Goal: Task Accomplishment & Management: Manage account settings

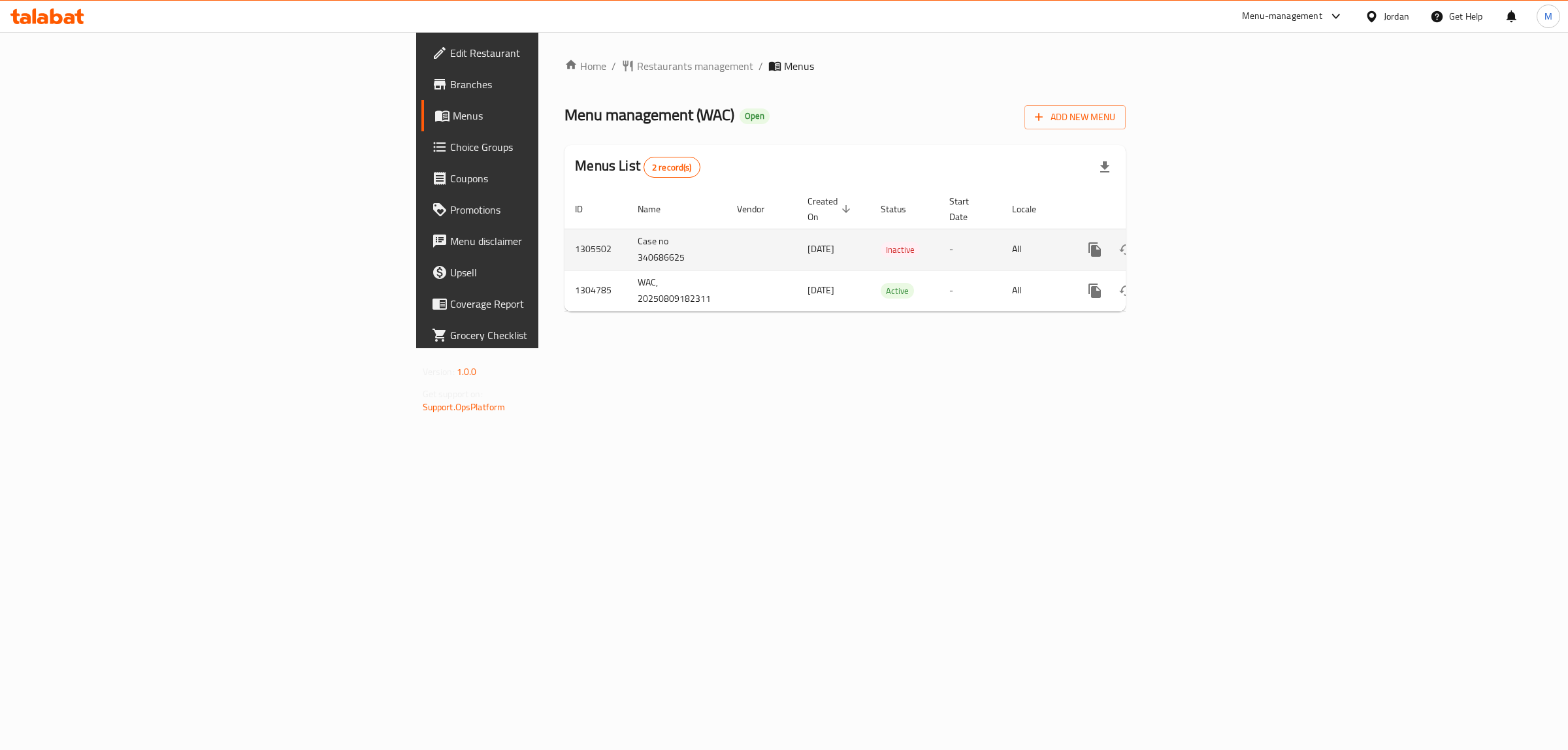
click at [627, 229] on td "Case no 340686625" at bounding box center [677, 249] width 100 height 41
click at [627, 229] on td "Case no 340686625" at bounding box center [677, 249] width 100 height 41
copy td "Case no 340686625"
click at [565, 230] on td "1305502" at bounding box center [596, 249] width 63 height 41
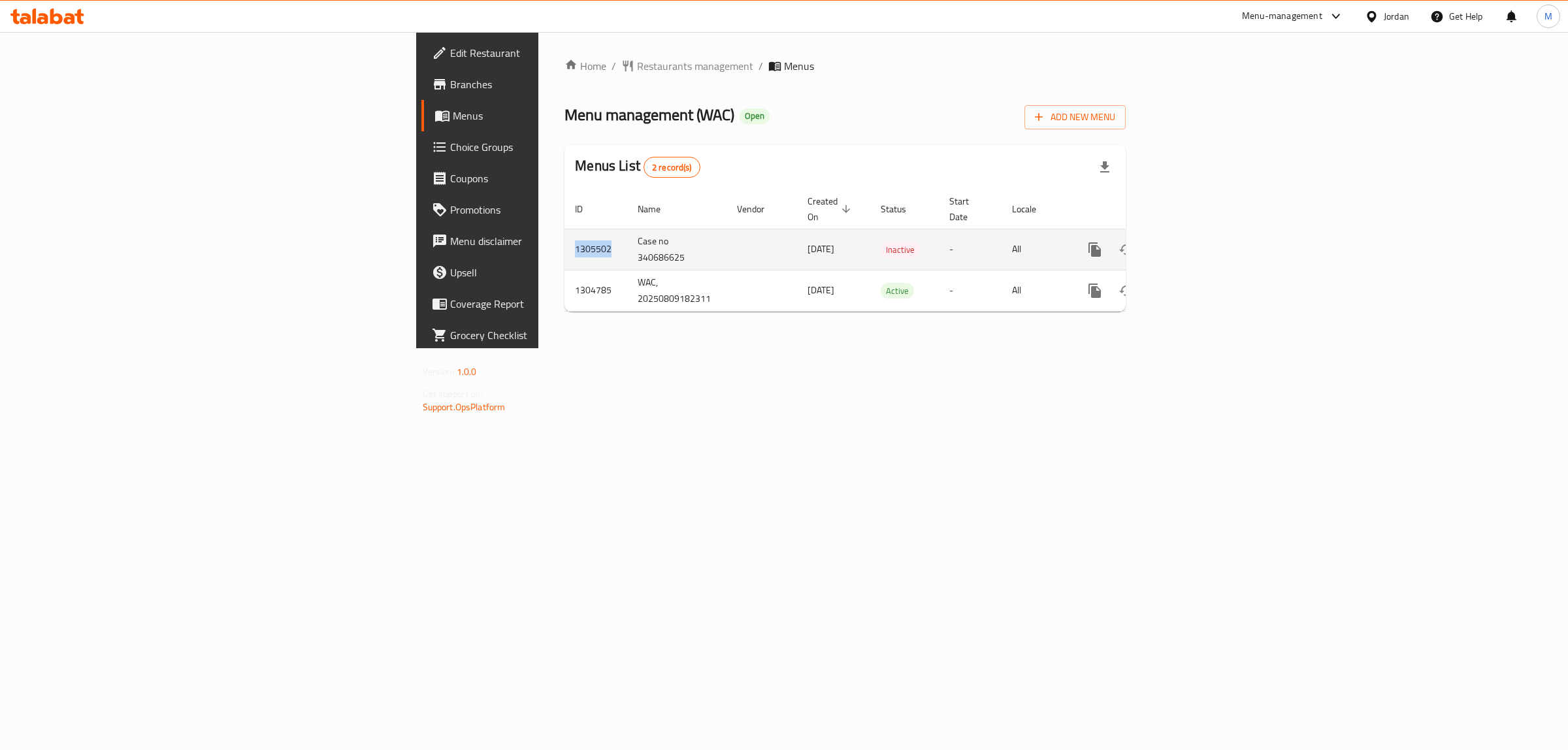
click at [565, 230] on td "1305502" at bounding box center [596, 249] width 63 height 41
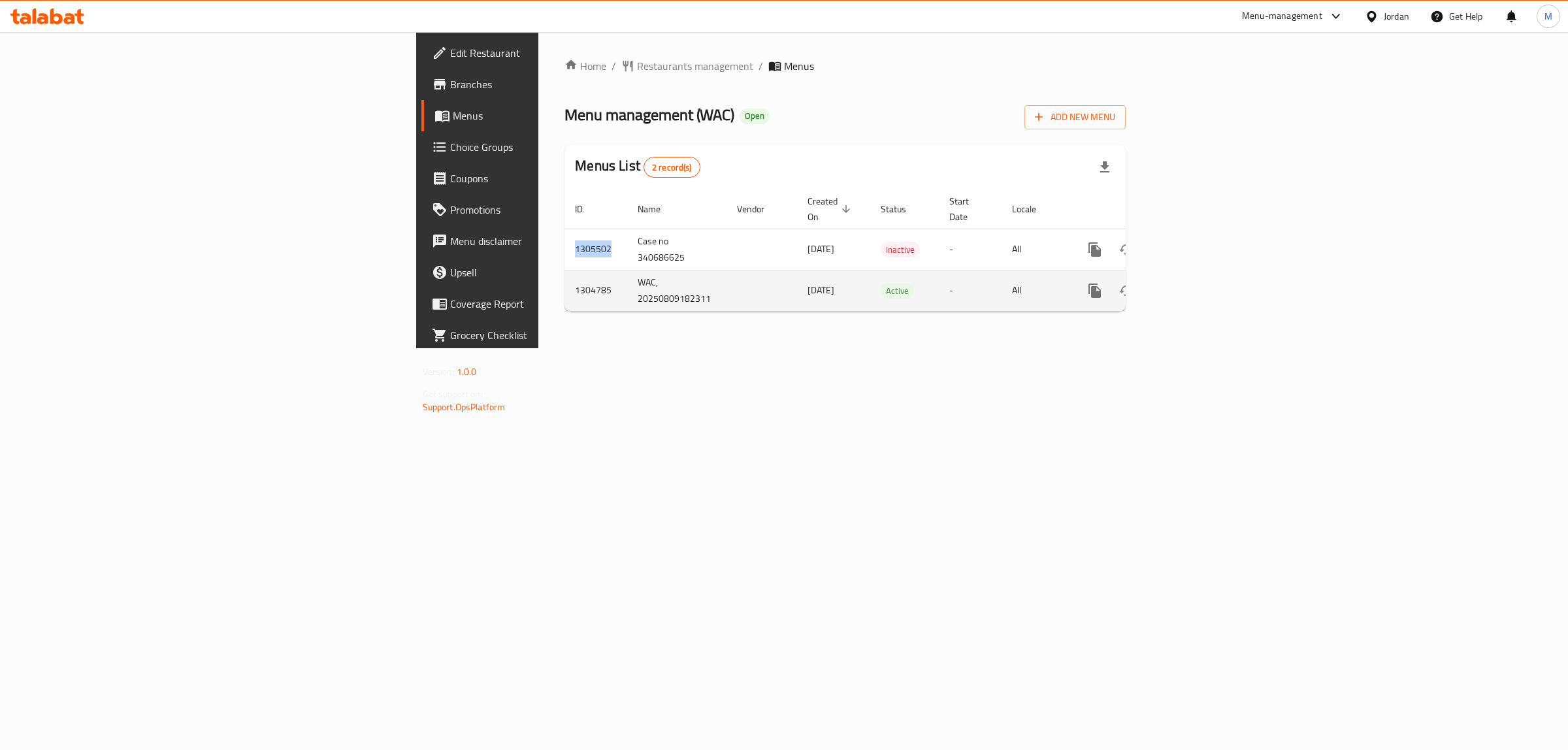
copy td "1305502"
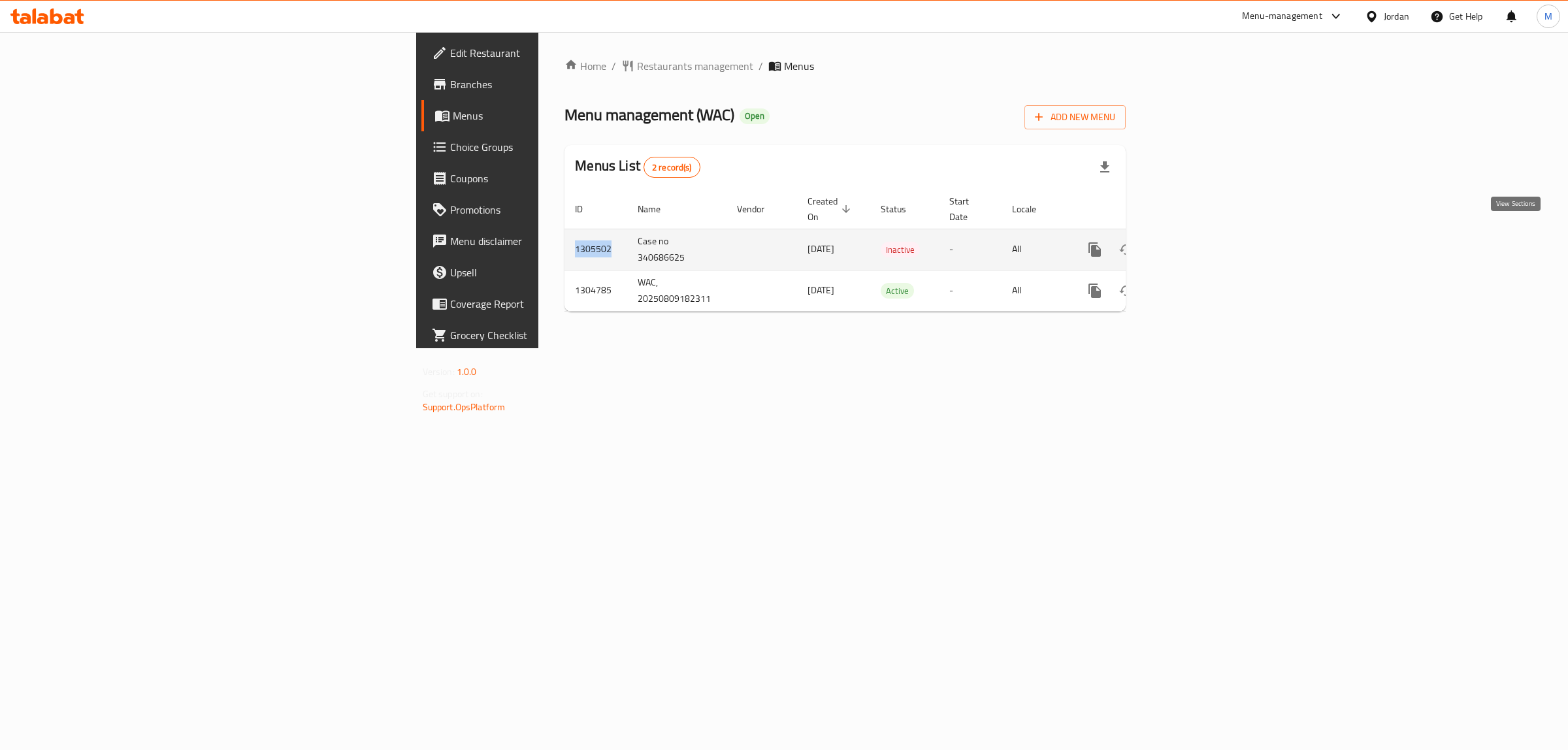
click at [1205, 239] on link "enhanced table" at bounding box center [1189, 249] width 31 height 31
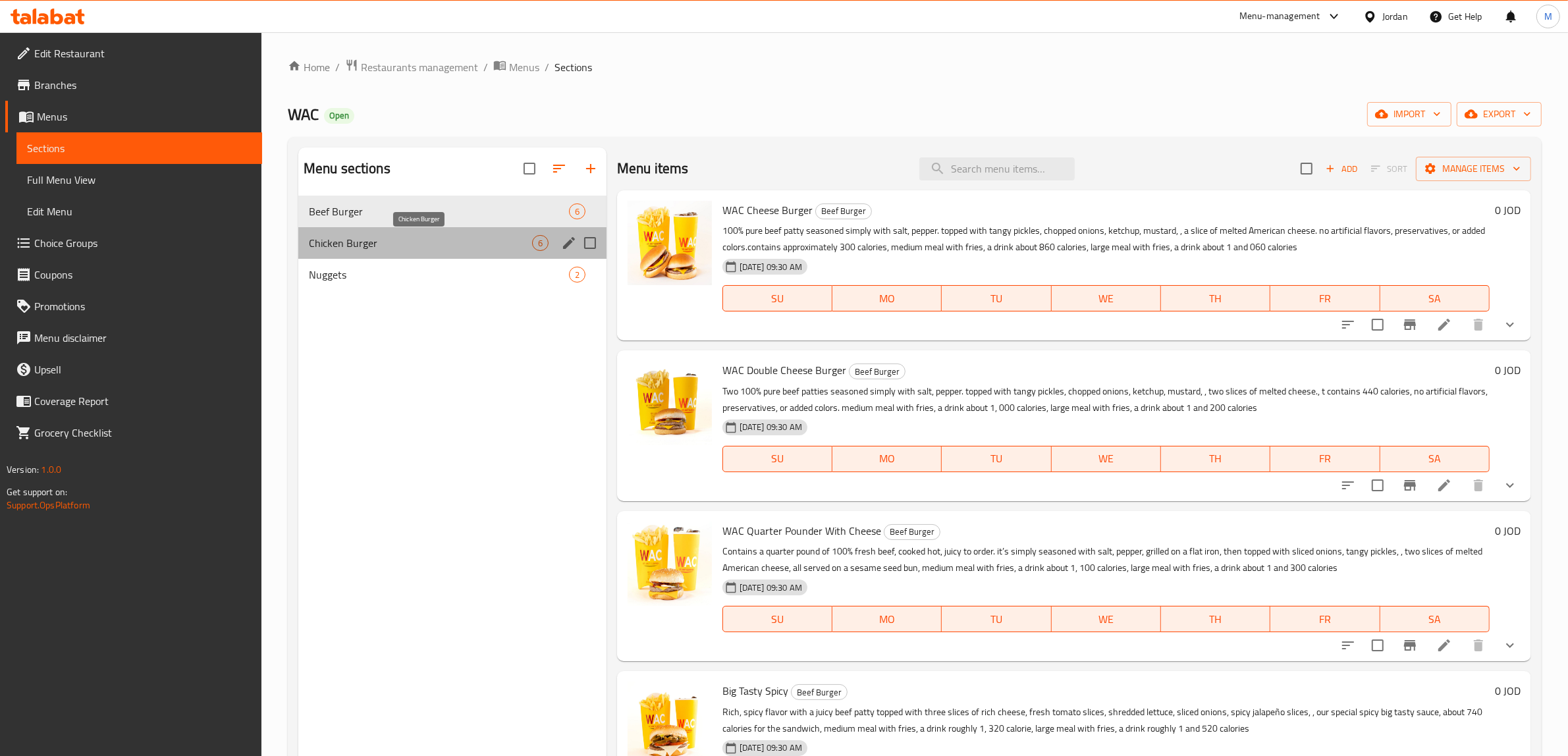
click at [495, 241] on span "Chicken Burger" at bounding box center [420, 243] width 223 height 16
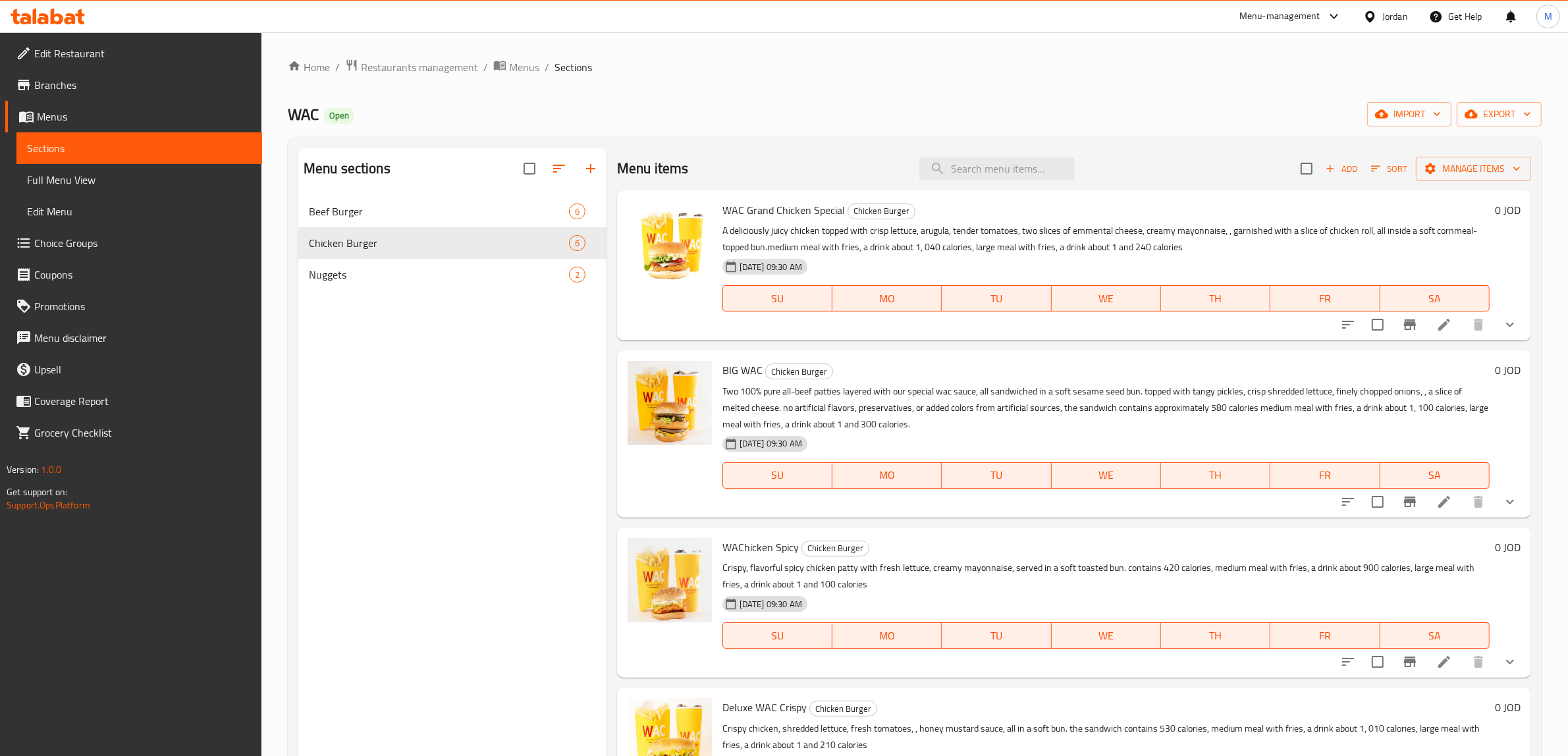
click at [1502, 323] on icon "show more" at bounding box center [1510, 324] width 16 height 16
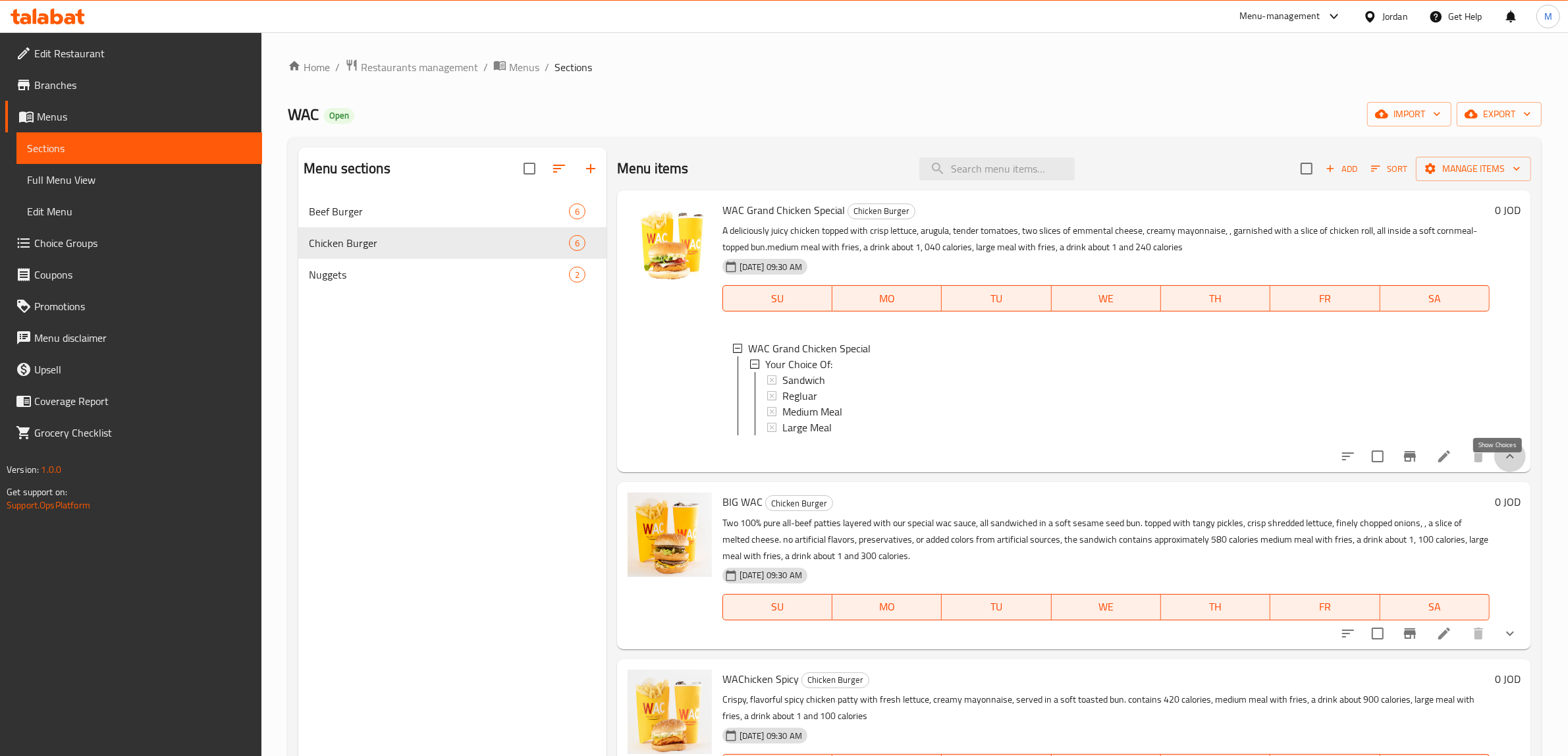
click at [1502, 464] on icon "show more" at bounding box center [1510, 456] width 16 height 16
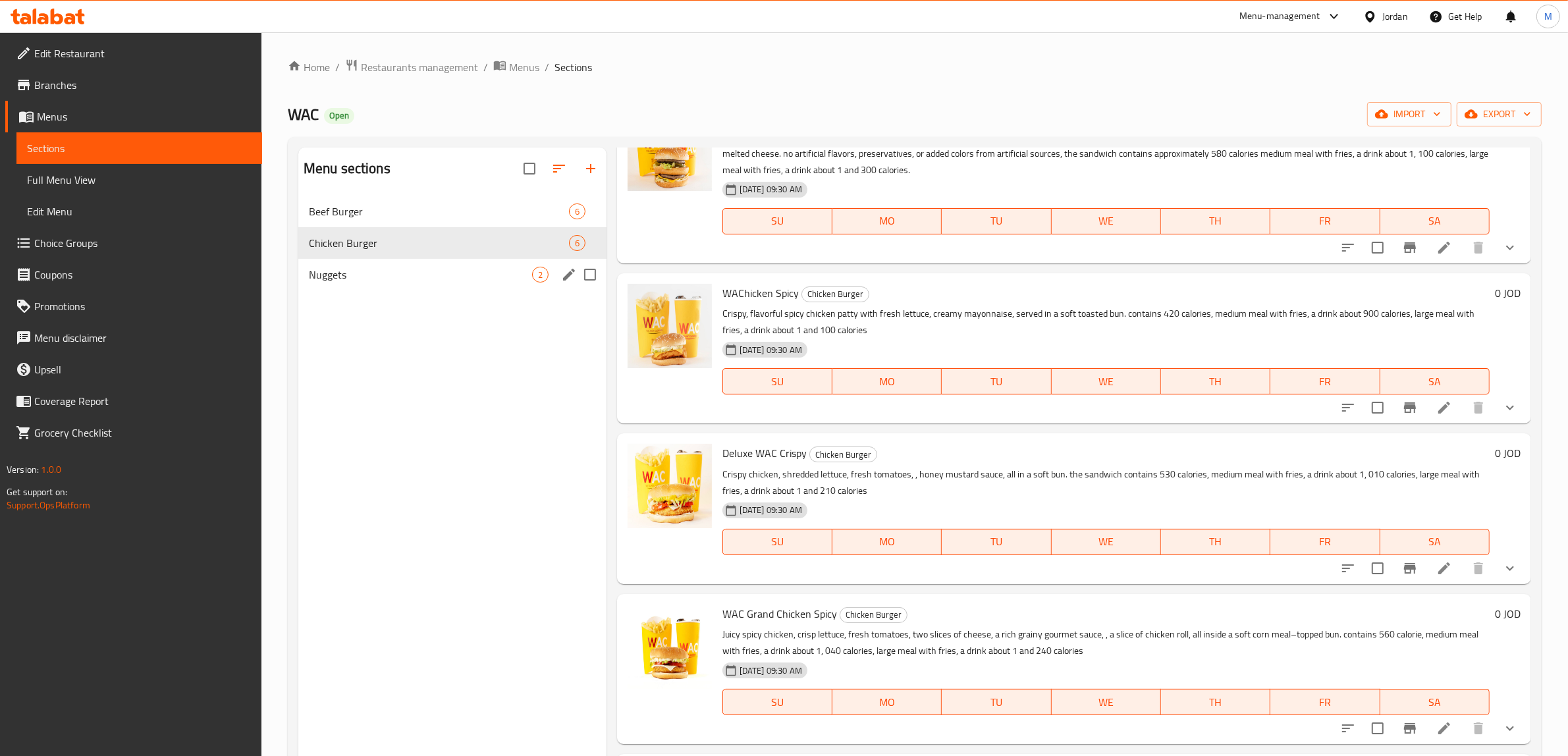
click at [499, 281] on span "Nuggets" at bounding box center [420, 274] width 223 height 16
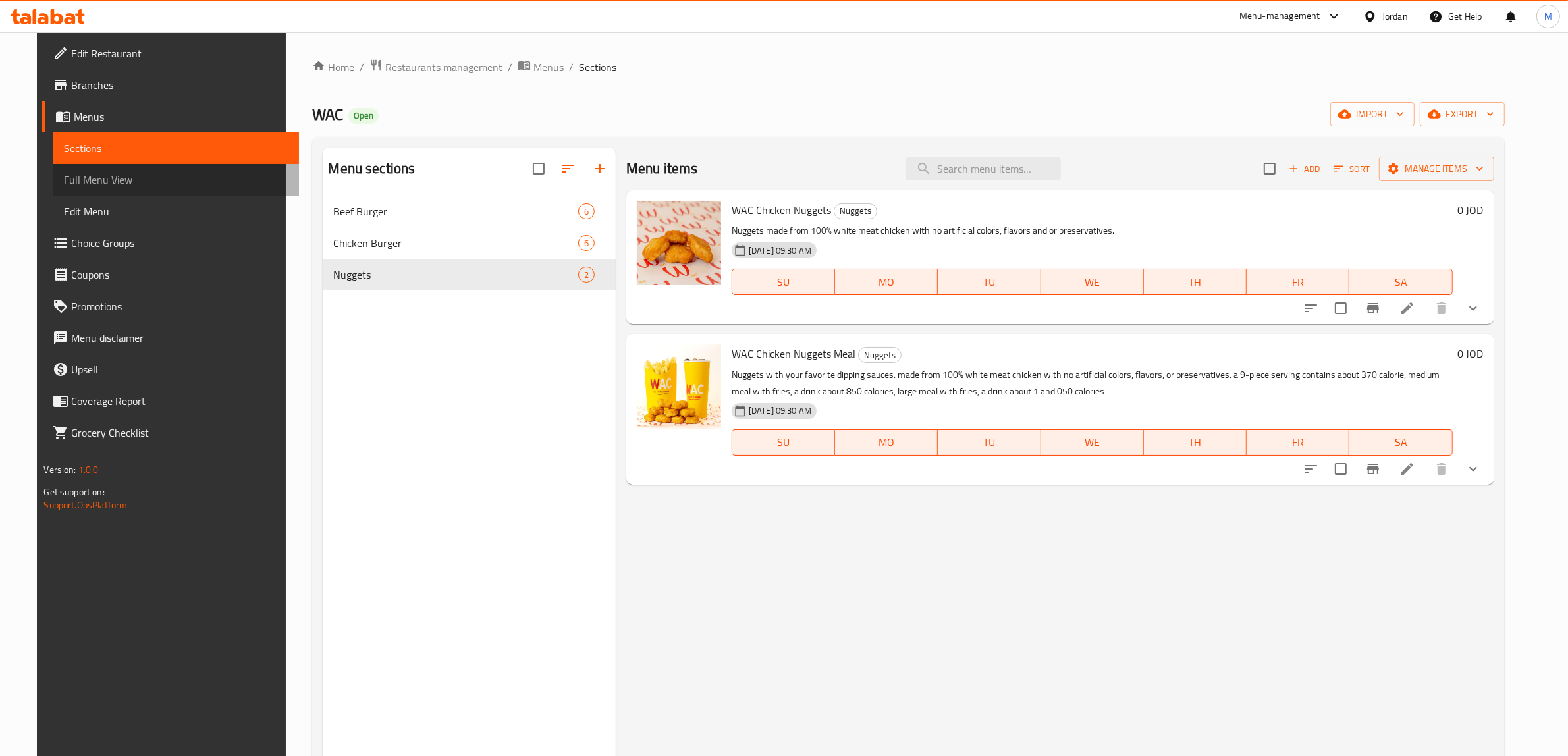
drag, startPoint x: 81, startPoint y: 175, endPoint x: 199, endPoint y: 175, distance: 118.0
click at [83, 175] on span "Full Menu View" at bounding box center [176, 180] width 224 height 16
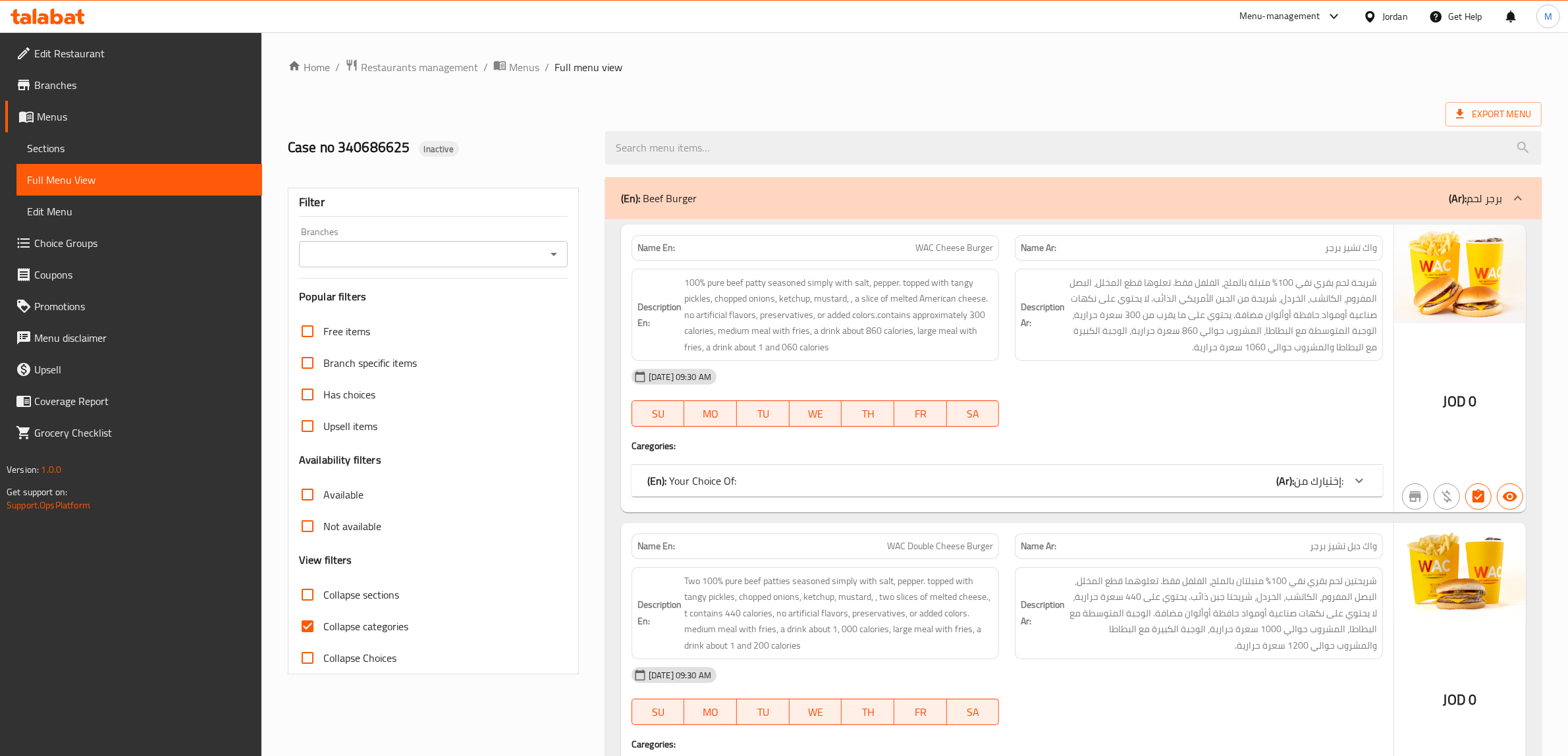
click at [547, 263] on div at bounding box center [553, 254] width 17 height 19
click at [548, 259] on icon "Open" at bounding box center [554, 254] width 16 height 16
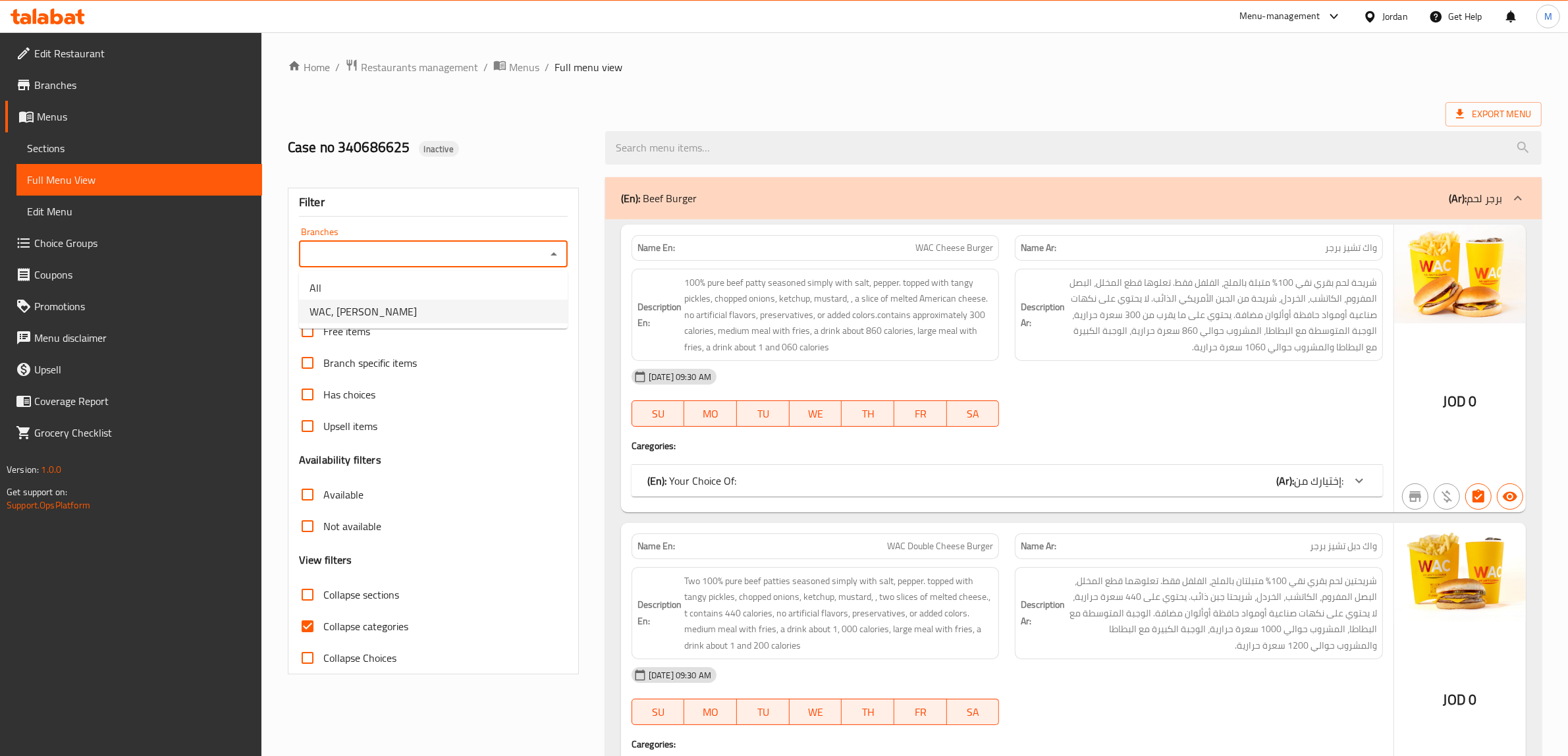
click at [520, 310] on li "WAC, Al Jandaweel" at bounding box center [433, 311] width 268 height 24
type input "WAC, Al Jandaweel"
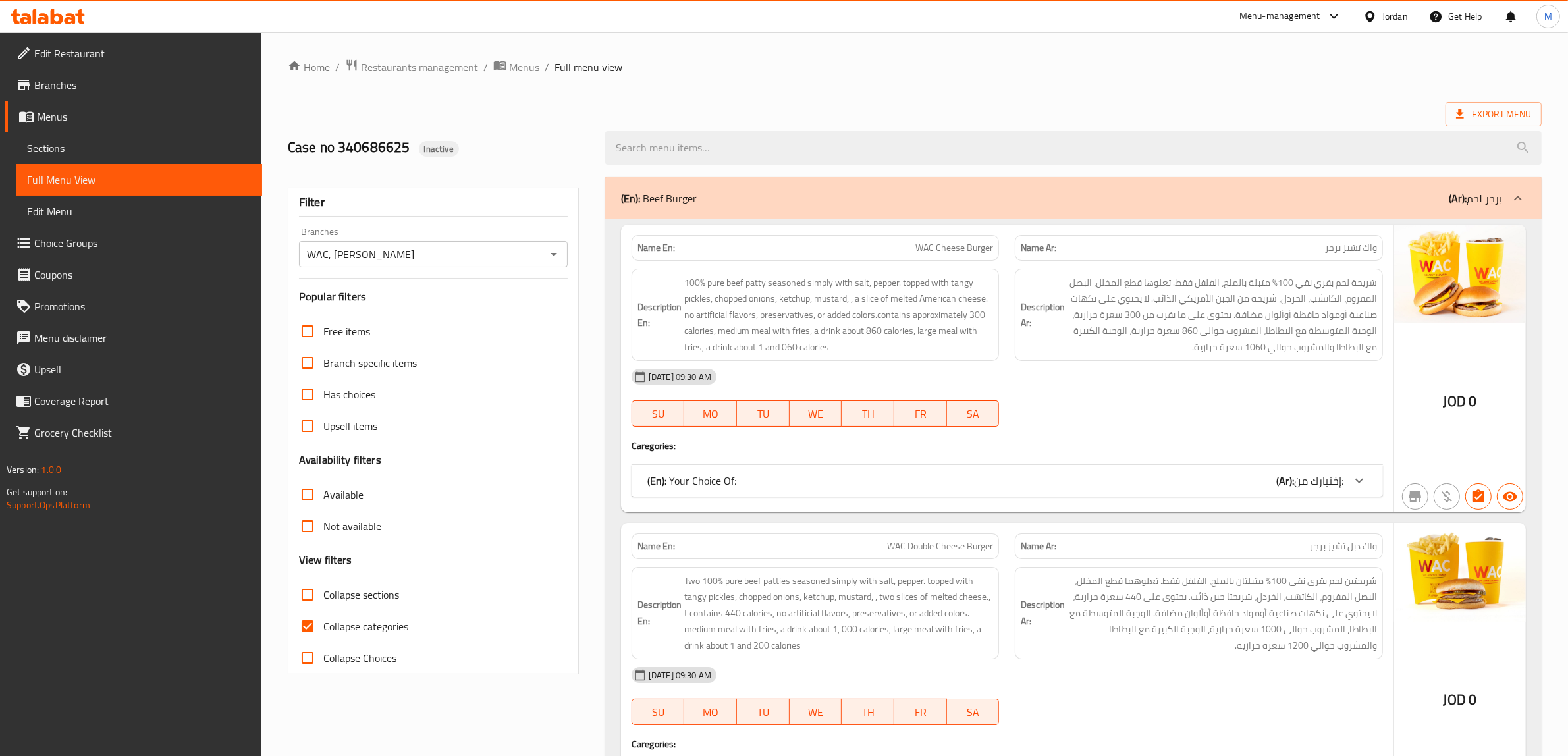
click at [306, 632] on input "Collapse categories" at bounding box center [307, 625] width 31 height 31
checkbox input "false"
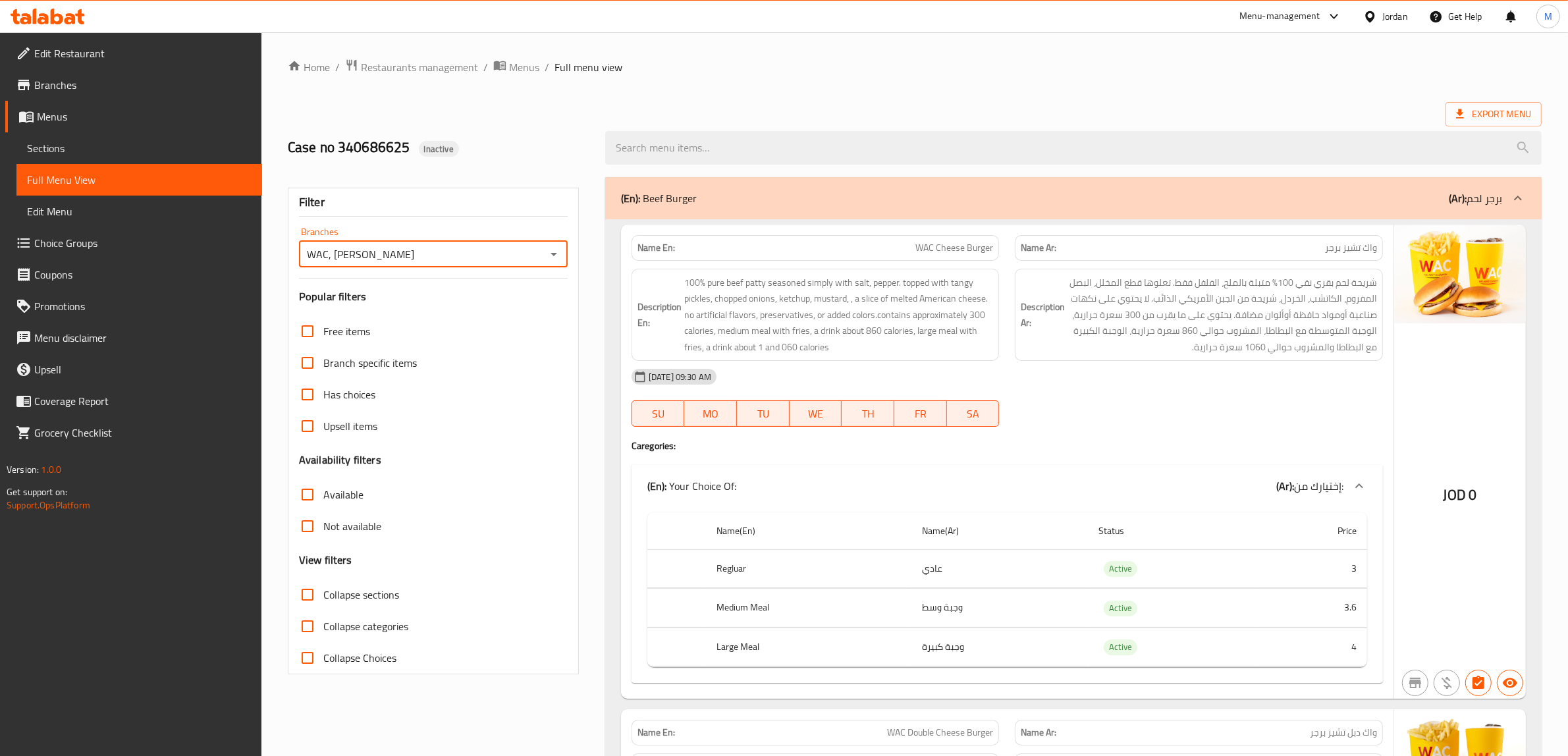
click at [430, 251] on input "WAC, Al Jandaweel" at bounding box center [422, 254] width 239 height 19
click at [558, 145] on h2 "Case no 340686625 Inactive" at bounding box center [438, 147] width 301 height 19
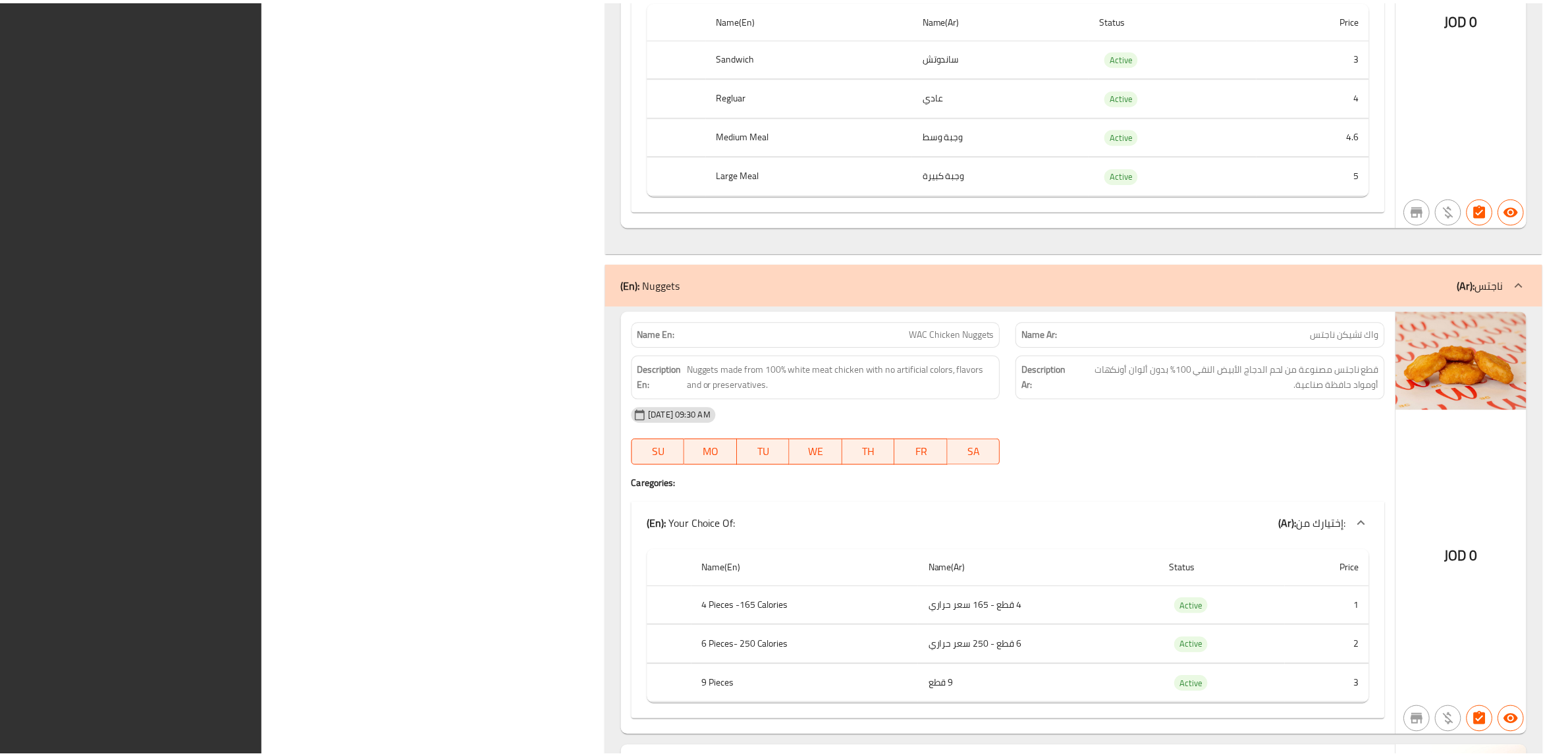
scroll to position [6757, 0]
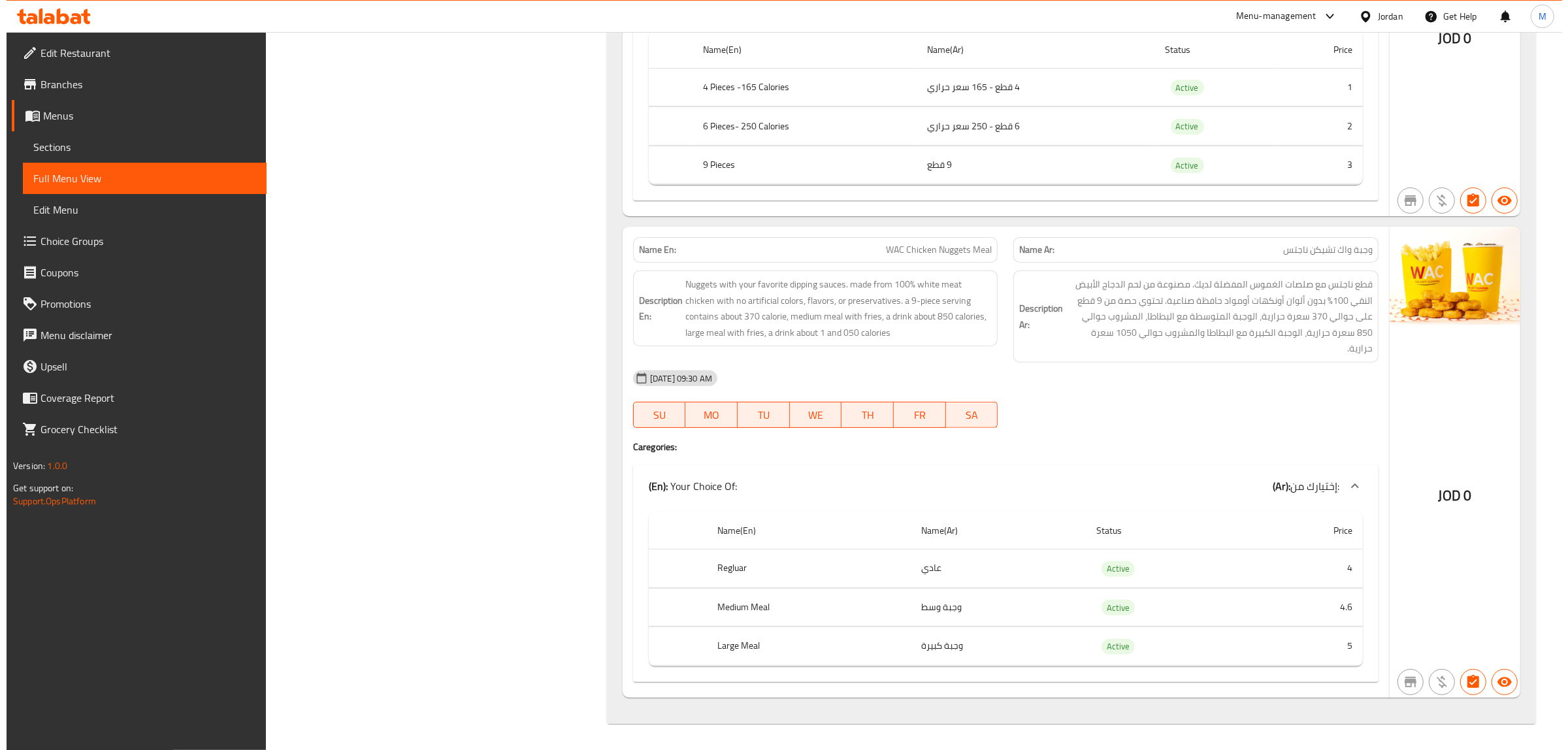
scroll to position [0, 0]
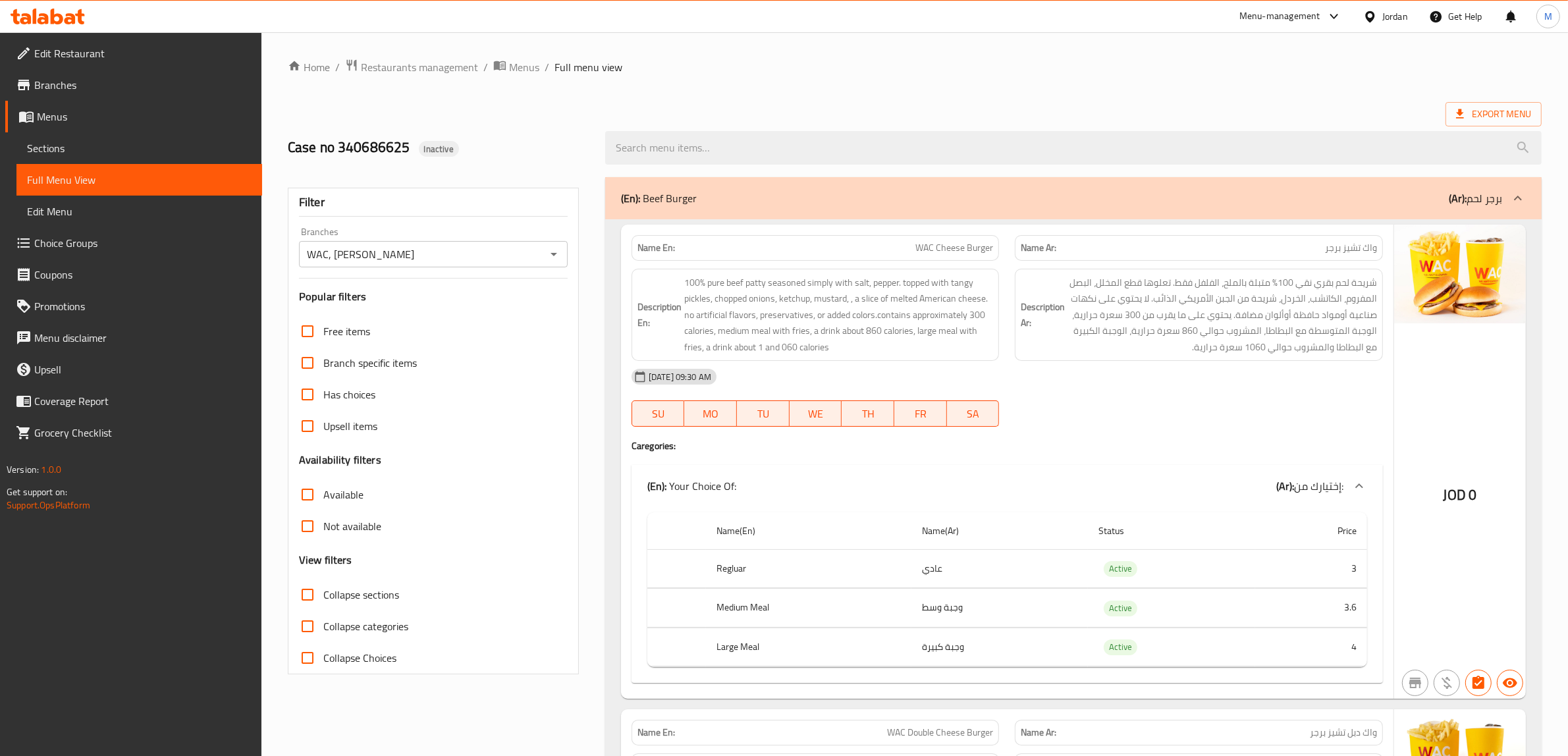
click at [70, 208] on span "Edit Menu" at bounding box center [139, 211] width 224 height 16
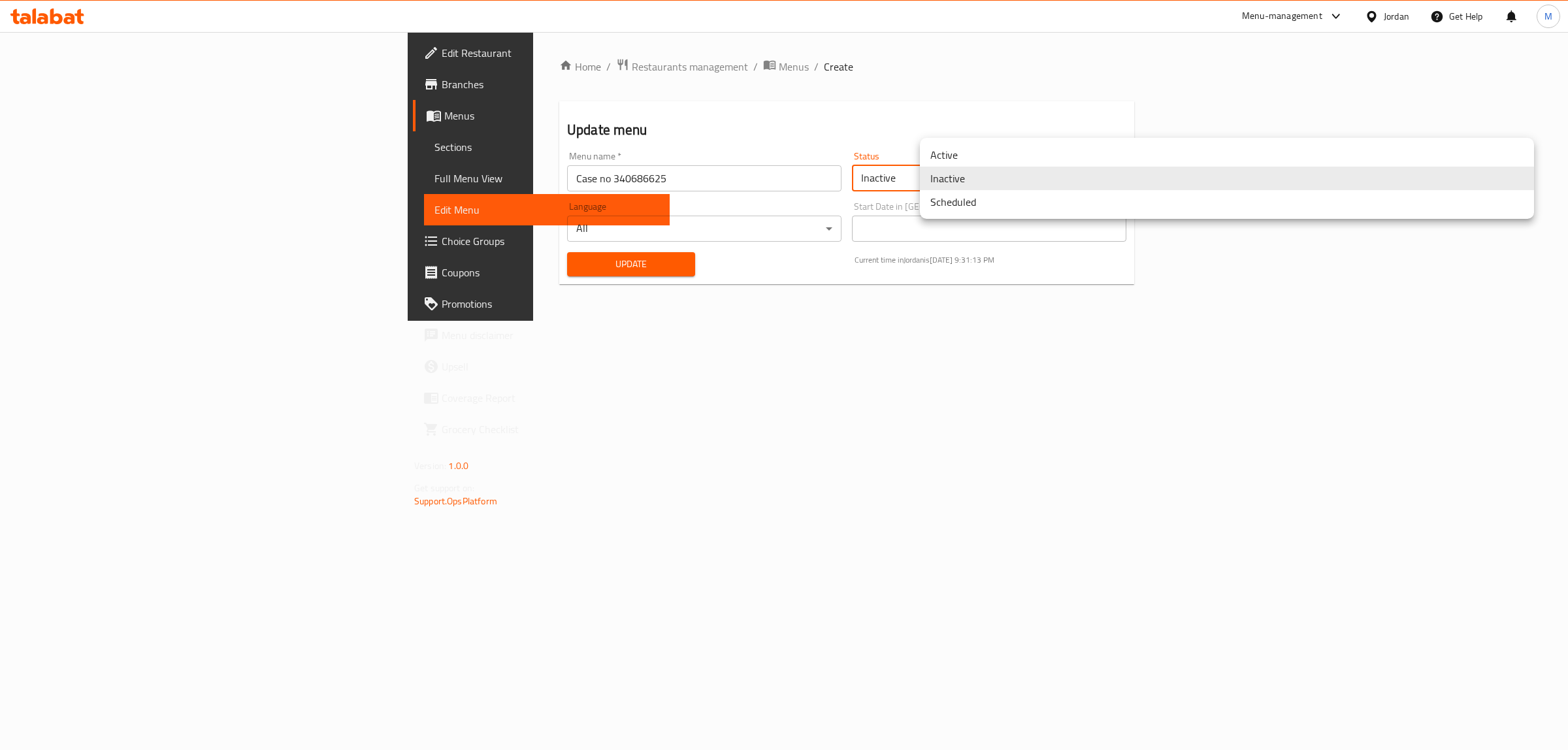
click at [1122, 188] on body "​ Menu-management Jordan Get Help M Edit Restaurant Branches Menus Sections Ful…" at bounding box center [784, 390] width 1568 height 717
click at [1001, 156] on li "Active" at bounding box center [1226, 155] width 614 height 23
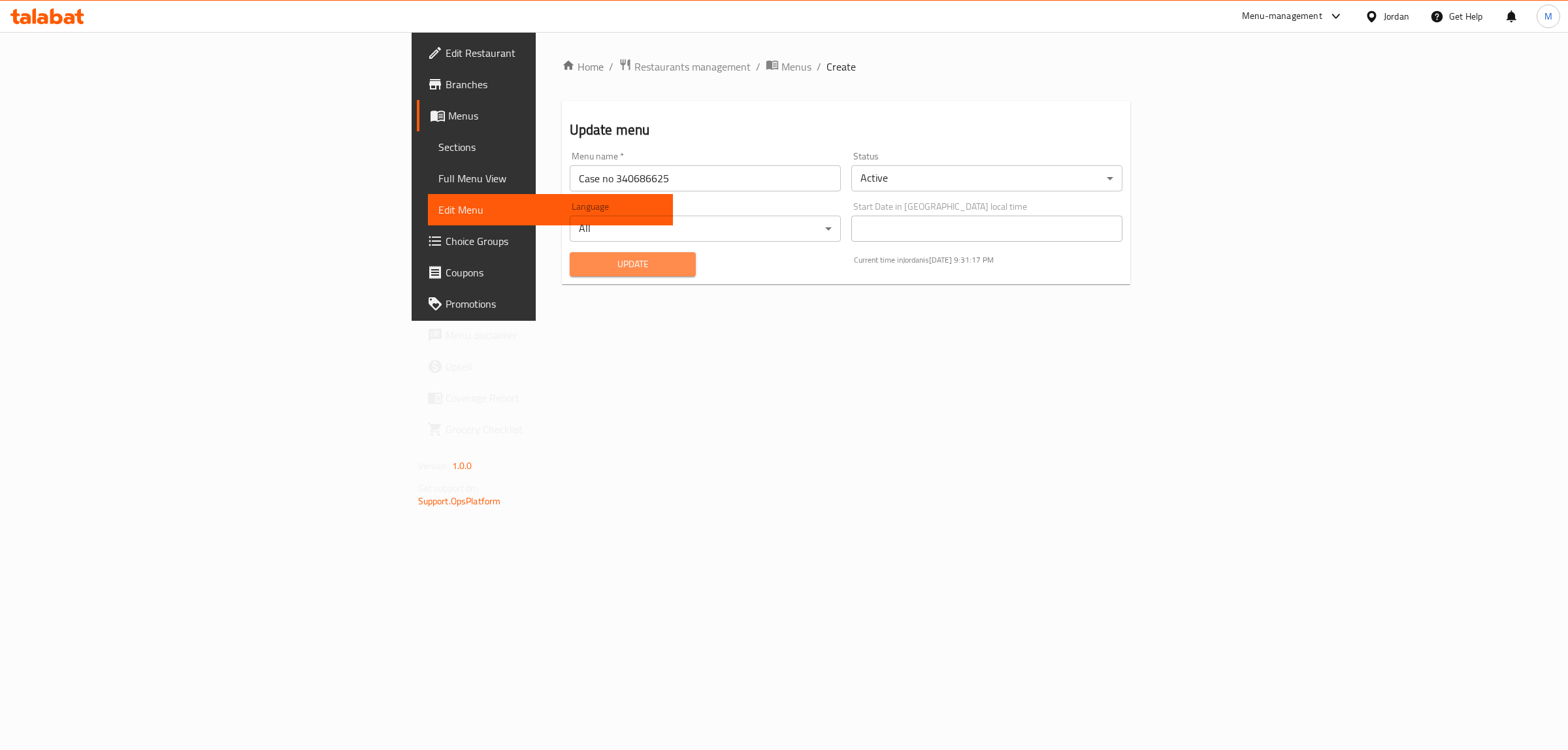
click at [580, 270] on span "Update" at bounding box center [633, 265] width 106 height 17
click at [781, 74] on span "Menus" at bounding box center [797, 66] width 30 height 16
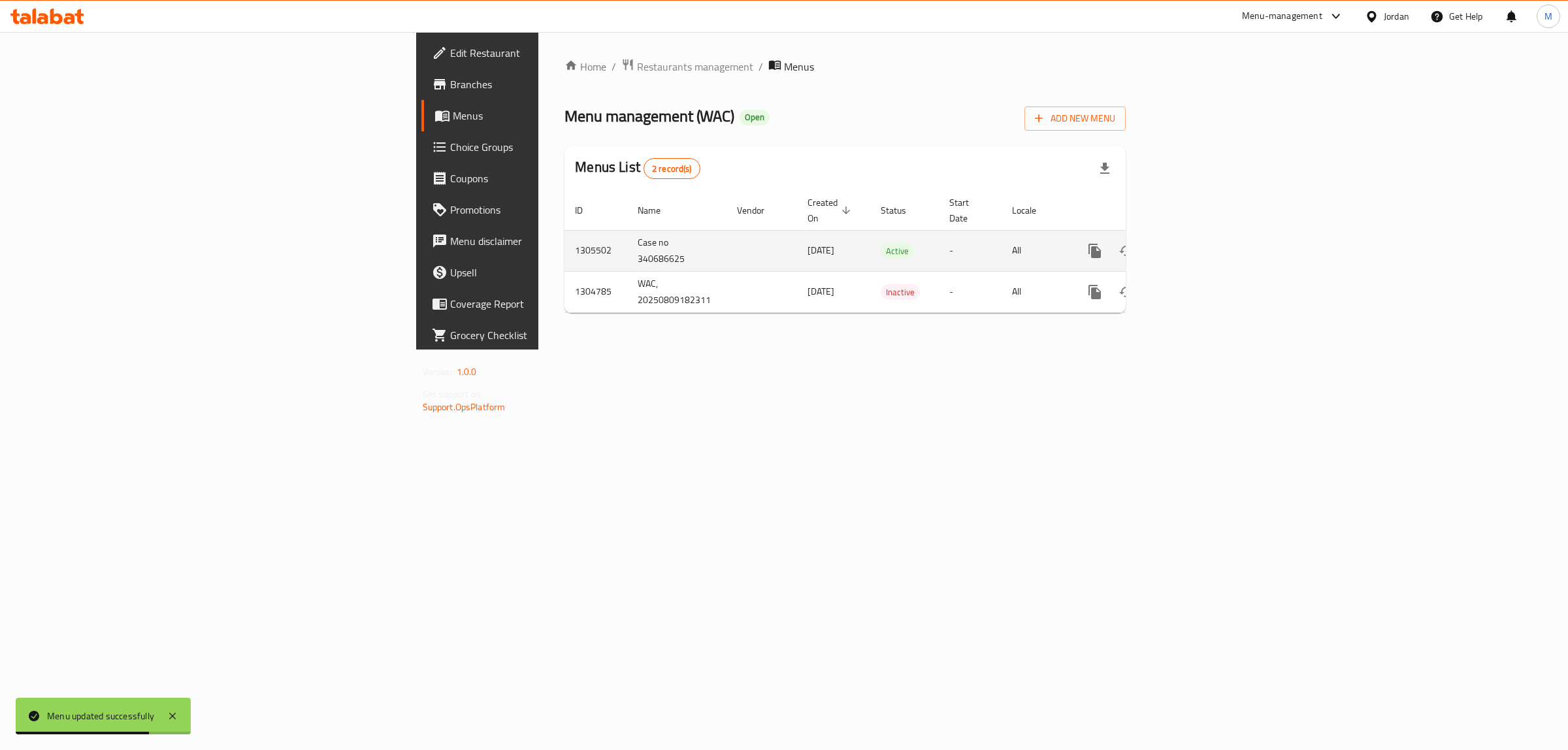
click at [627, 233] on td "Case no 340686625" at bounding box center [677, 250] width 100 height 41
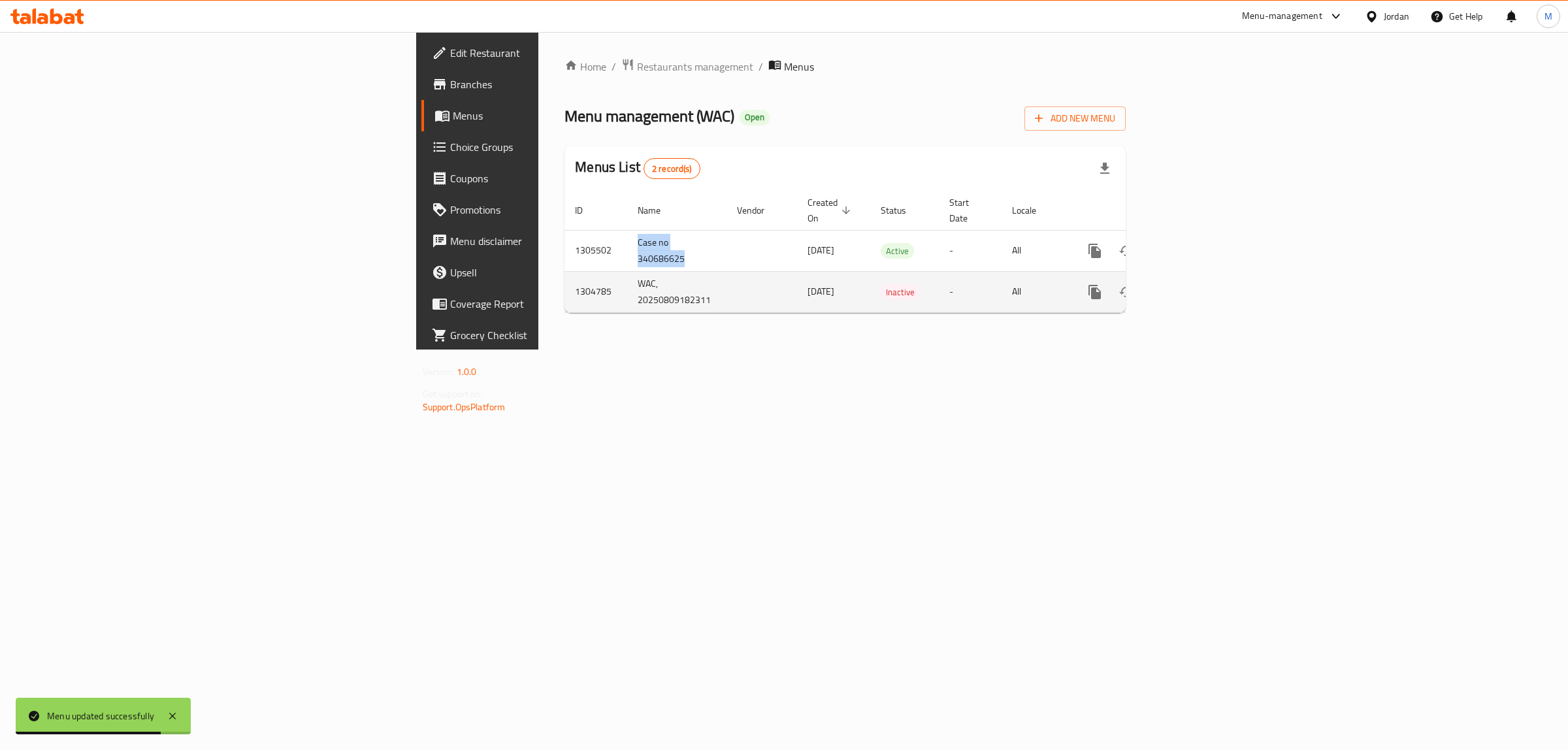
copy td "Case no 340686625"
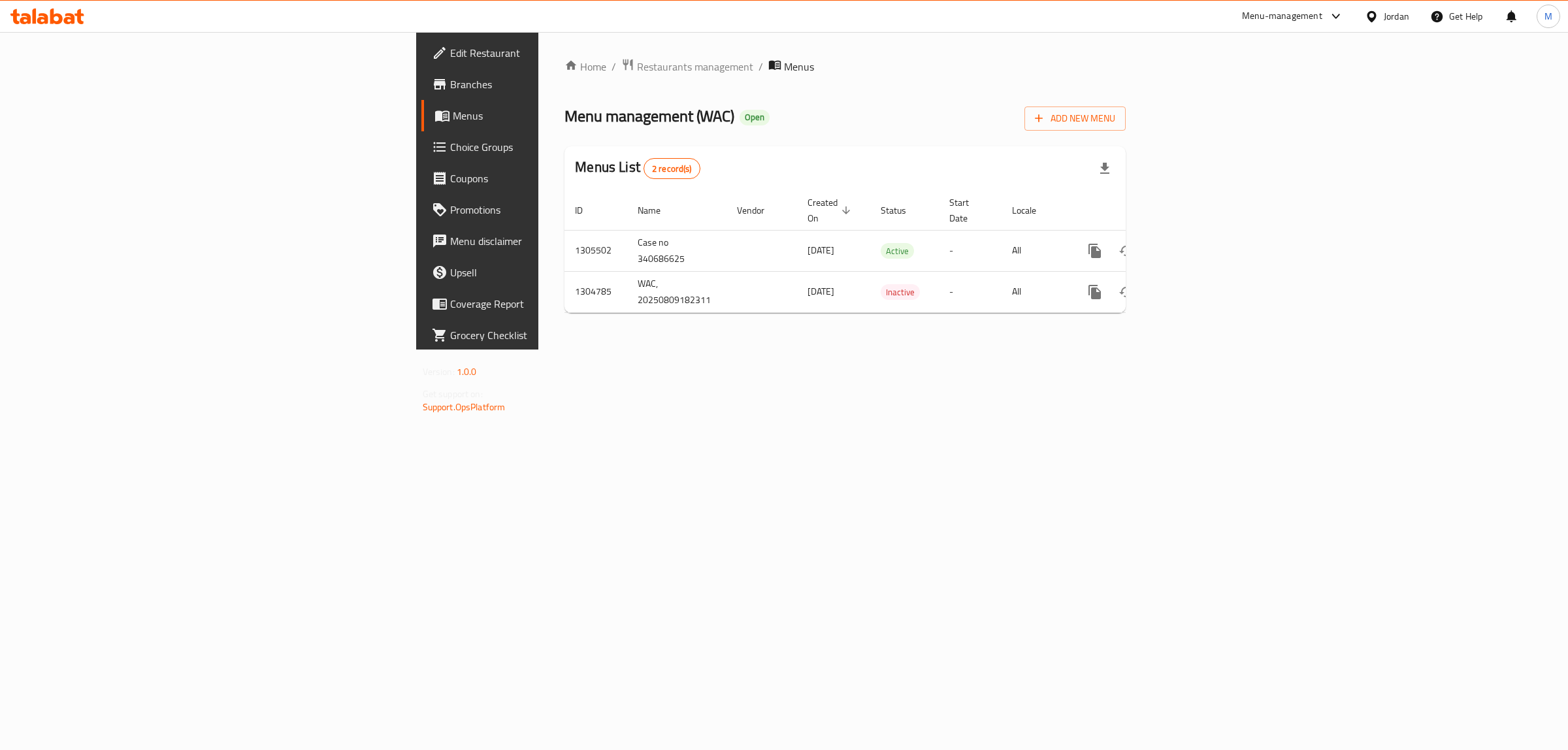
click at [652, 349] on div "Home / Restaurants management / Menus Menu management ( WAC ) Open Add New Menu…" at bounding box center [845, 190] width 614 height 317
click at [1205, 240] on link "enhanced table" at bounding box center [1189, 250] width 31 height 31
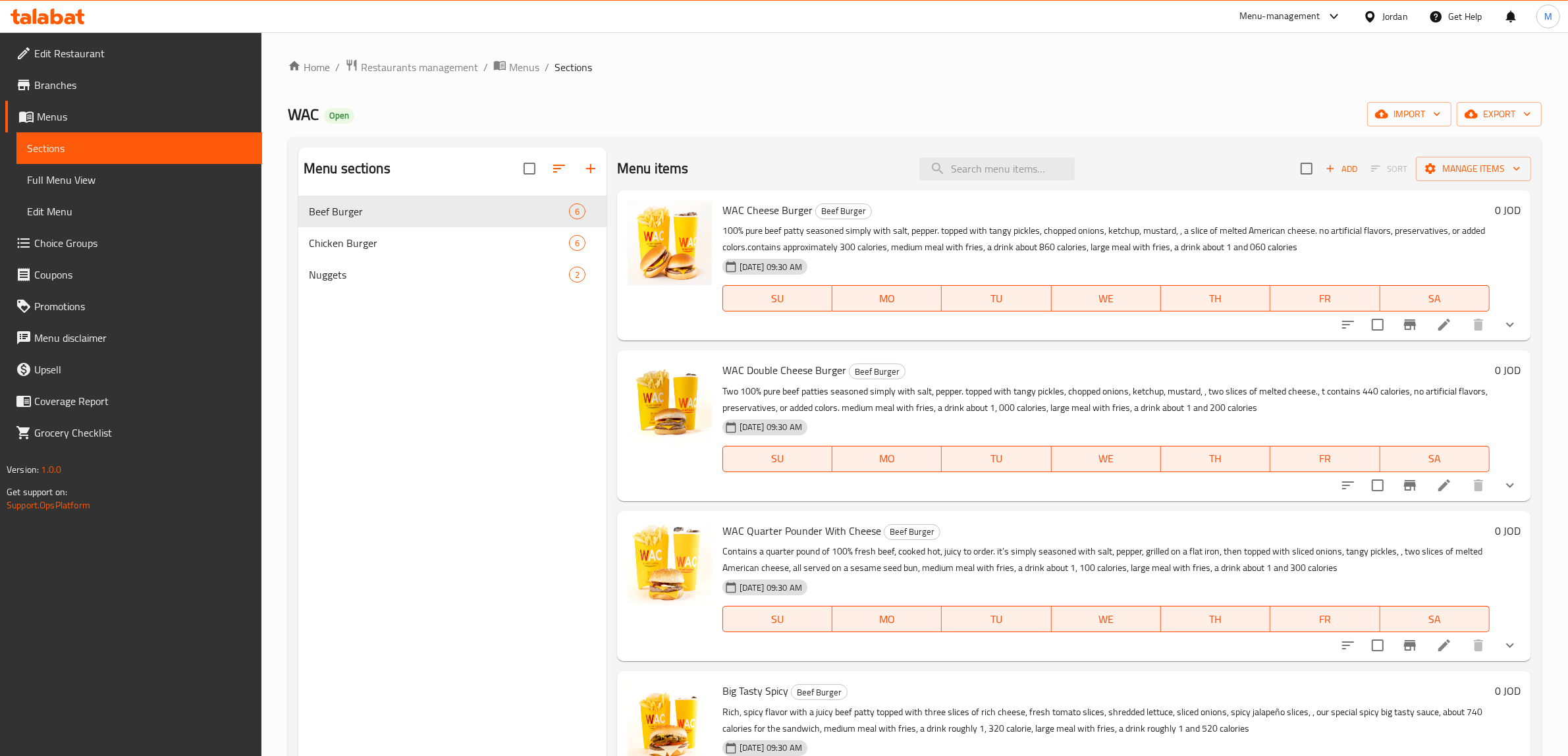
click at [84, 185] on span "Full Menu View" at bounding box center [139, 180] width 224 height 16
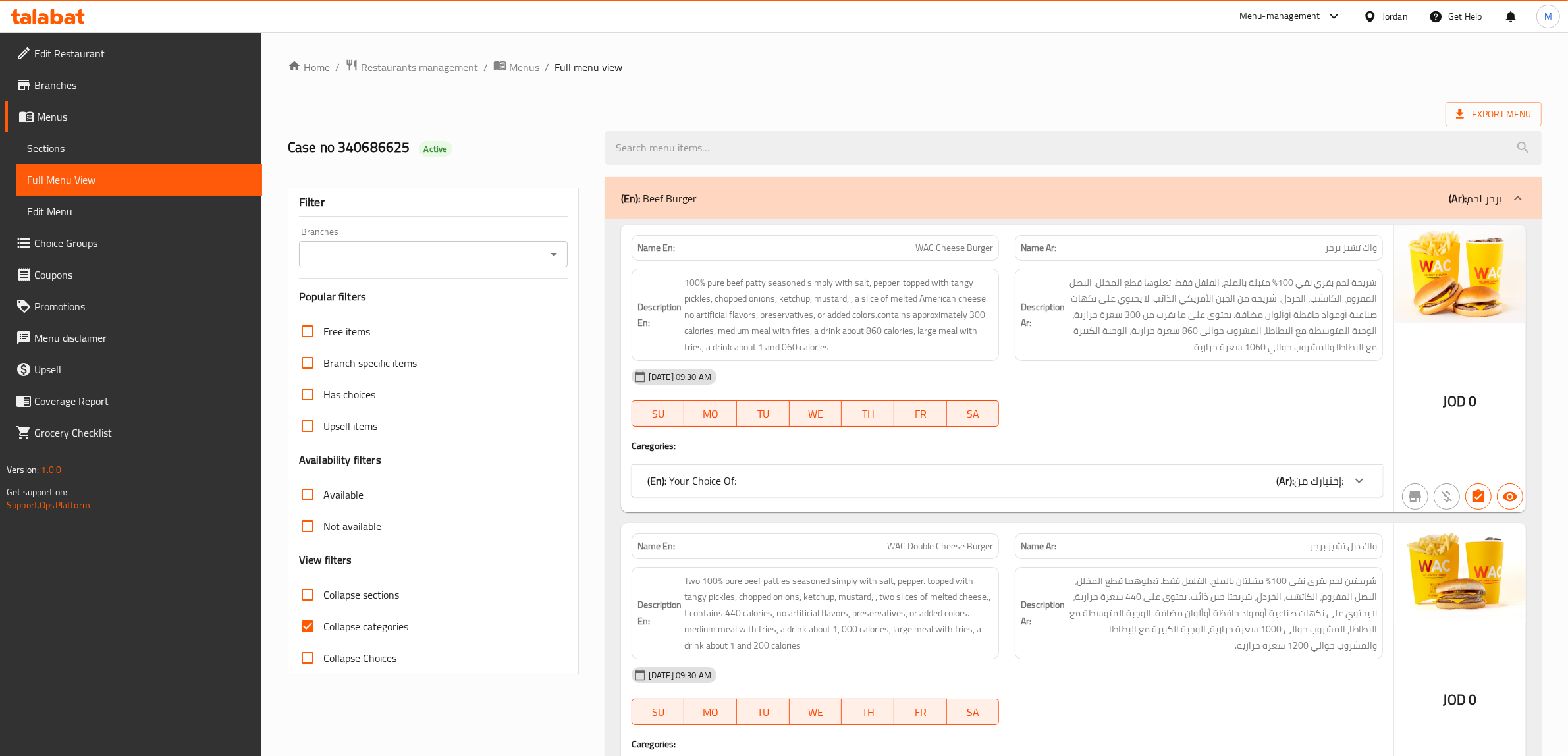
click at [568, 258] on div "Filter Branches Branches Popular filters Free items Branch specific items Has c…" at bounding box center [433, 430] width 291 height 487
click at [313, 603] on input "Collapse sections" at bounding box center [307, 594] width 31 height 31
checkbox input "true"
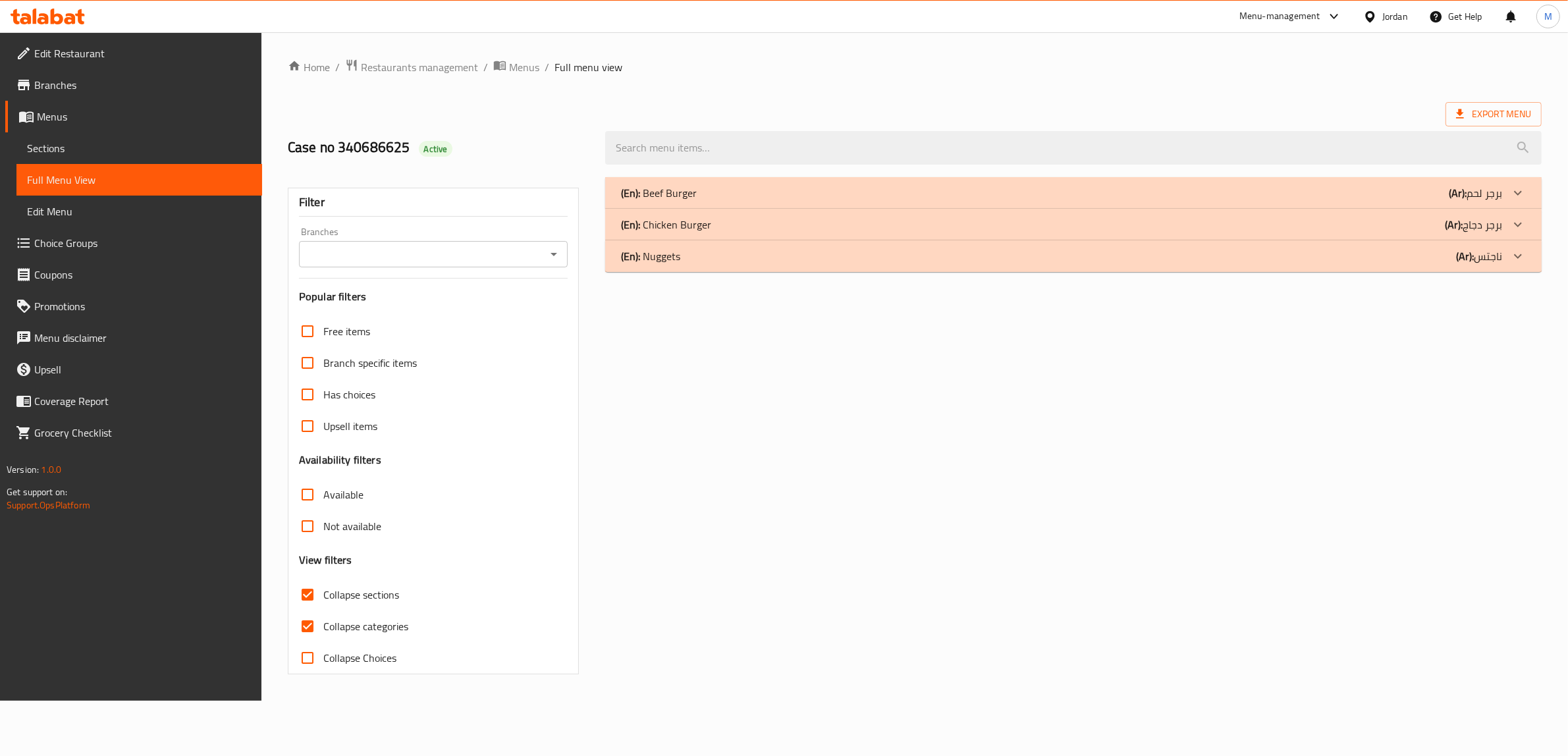
click at [296, 630] on input "Collapse categories" at bounding box center [307, 625] width 31 height 31
click at [298, 630] on input "Collapse categories" at bounding box center [309, 625] width 31 height 31
click at [305, 629] on input "Collapse categories" at bounding box center [309, 625] width 31 height 31
checkbox input "true"
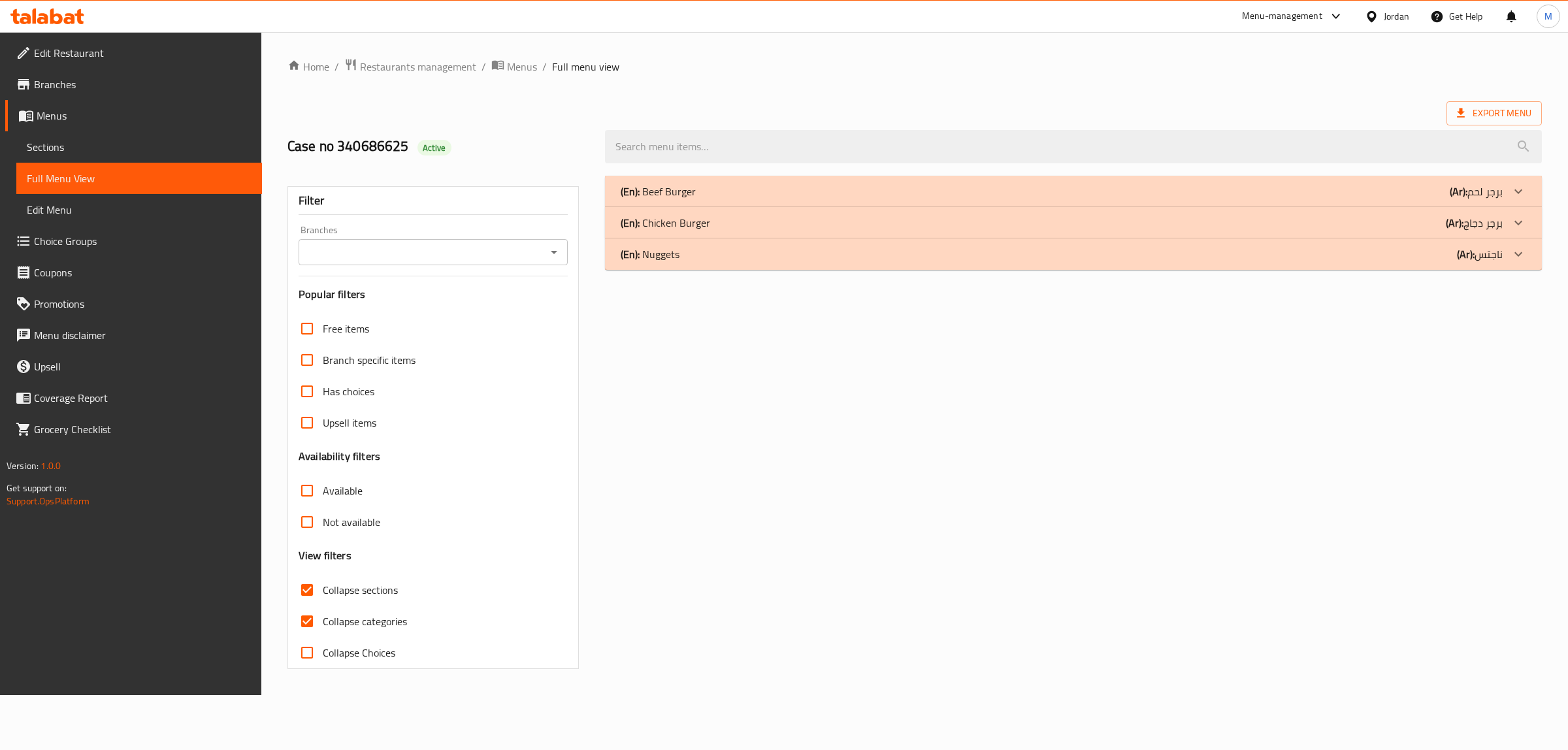
click at [1380, 22] on div at bounding box center [1375, 16] width 19 height 14
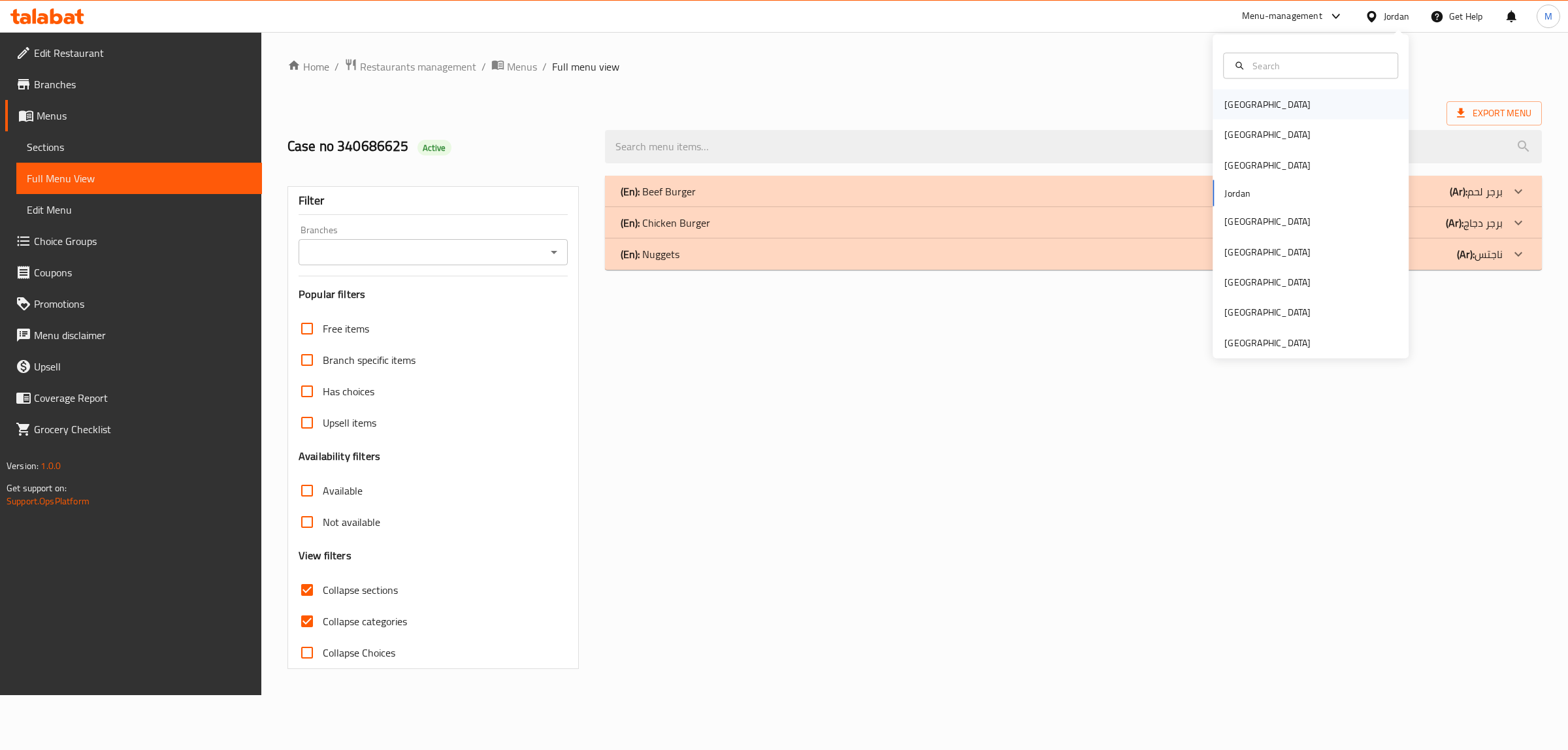
click at [1253, 110] on div "Bahrain" at bounding box center [1268, 105] width 107 height 30
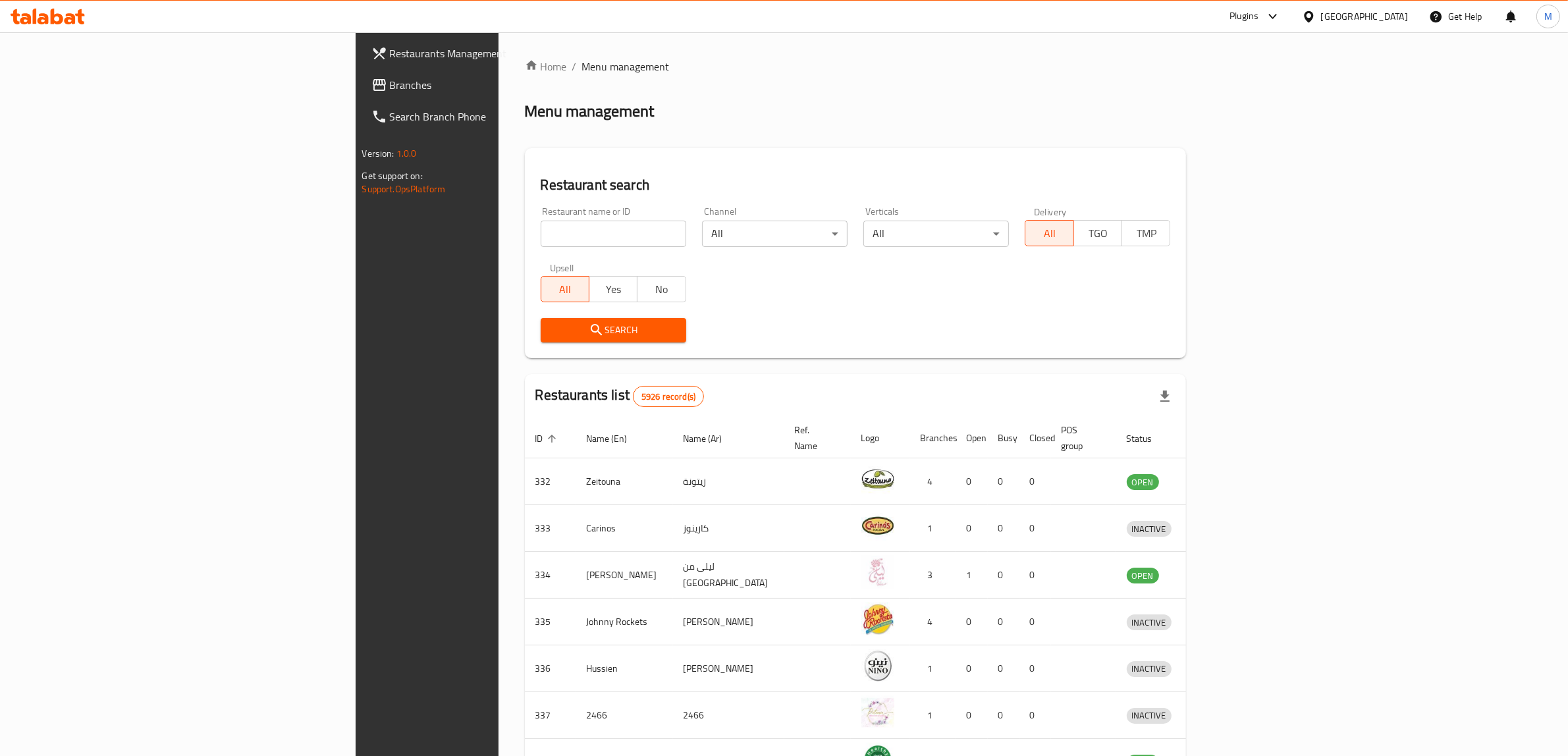
click at [543, 228] on input "search" at bounding box center [614, 233] width 145 height 26
click at [1258, 19] on div "Plugins" at bounding box center [1244, 16] width 29 height 16
click at [1219, 186] on div "Restaurant-Management" at bounding box center [1203, 180] width 103 height 14
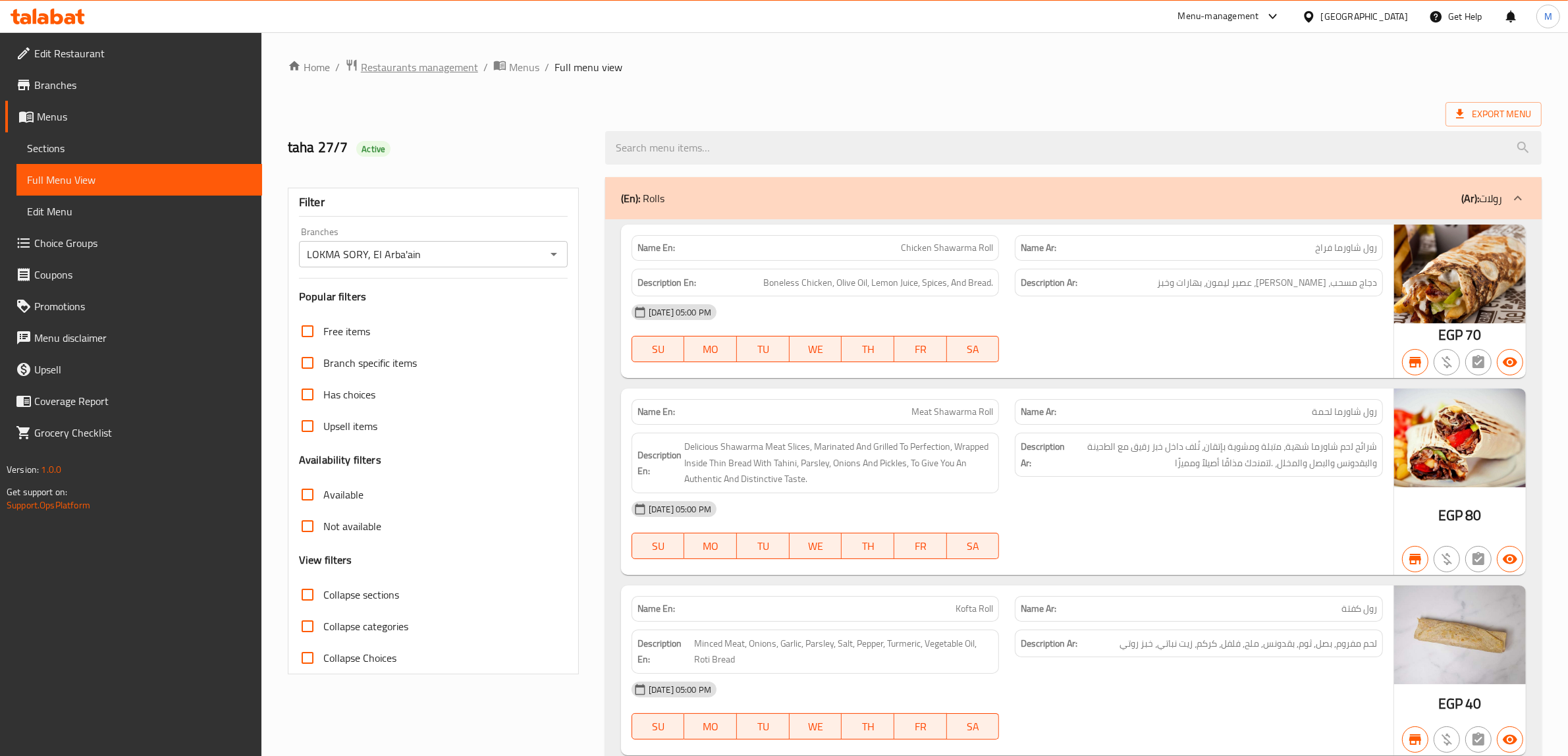
click at [425, 61] on span "Restaurants management" at bounding box center [419, 67] width 117 height 16
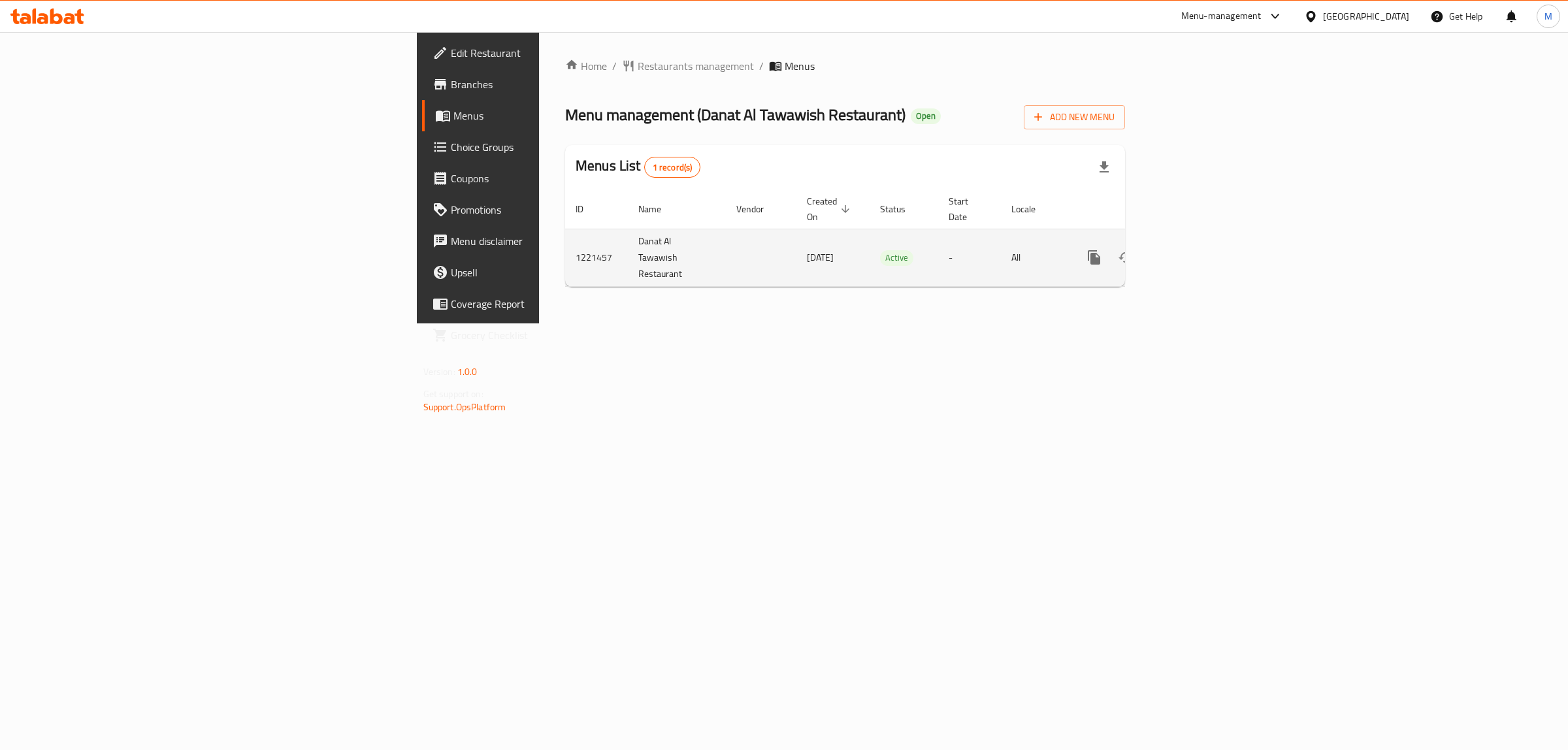
click at [628, 244] on td "Danat Al Tawawish Restaurant" at bounding box center [677, 257] width 98 height 58
copy td "Danat Al Tawawish Restaurant"
click at [1194, 251] on icon "enhanced table" at bounding box center [1189, 257] width 12 height 12
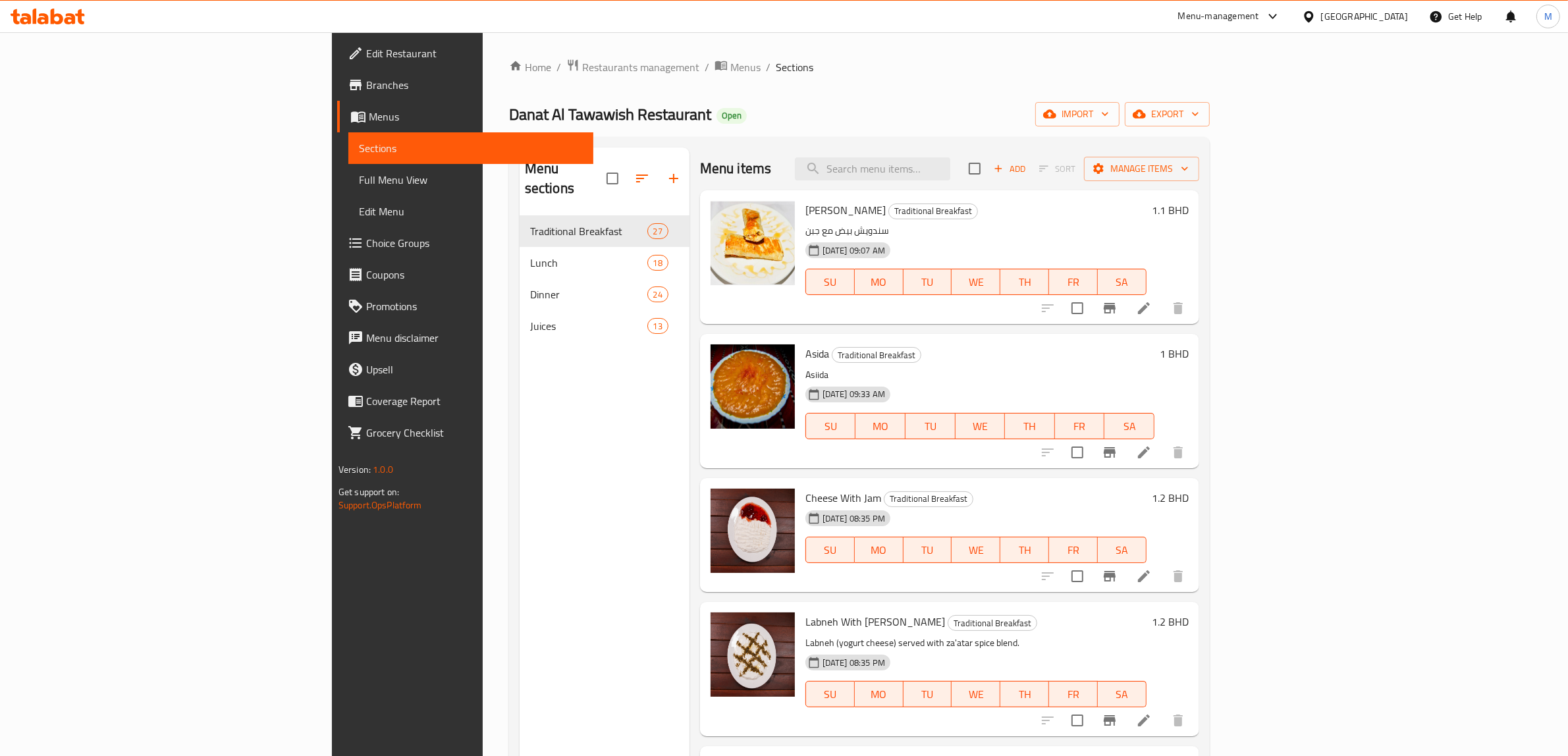
click at [627, 94] on div "Home / Restaurants management / Menus / Sections Danat Al Tawawish Restaurant O…" at bounding box center [859, 485] width 700 height 855
click at [520, 591] on div "Menu sections Traditional Breakfast 27 Lunch 18 Dinner 24 Juices 13" at bounding box center [604, 526] width 170 height 756
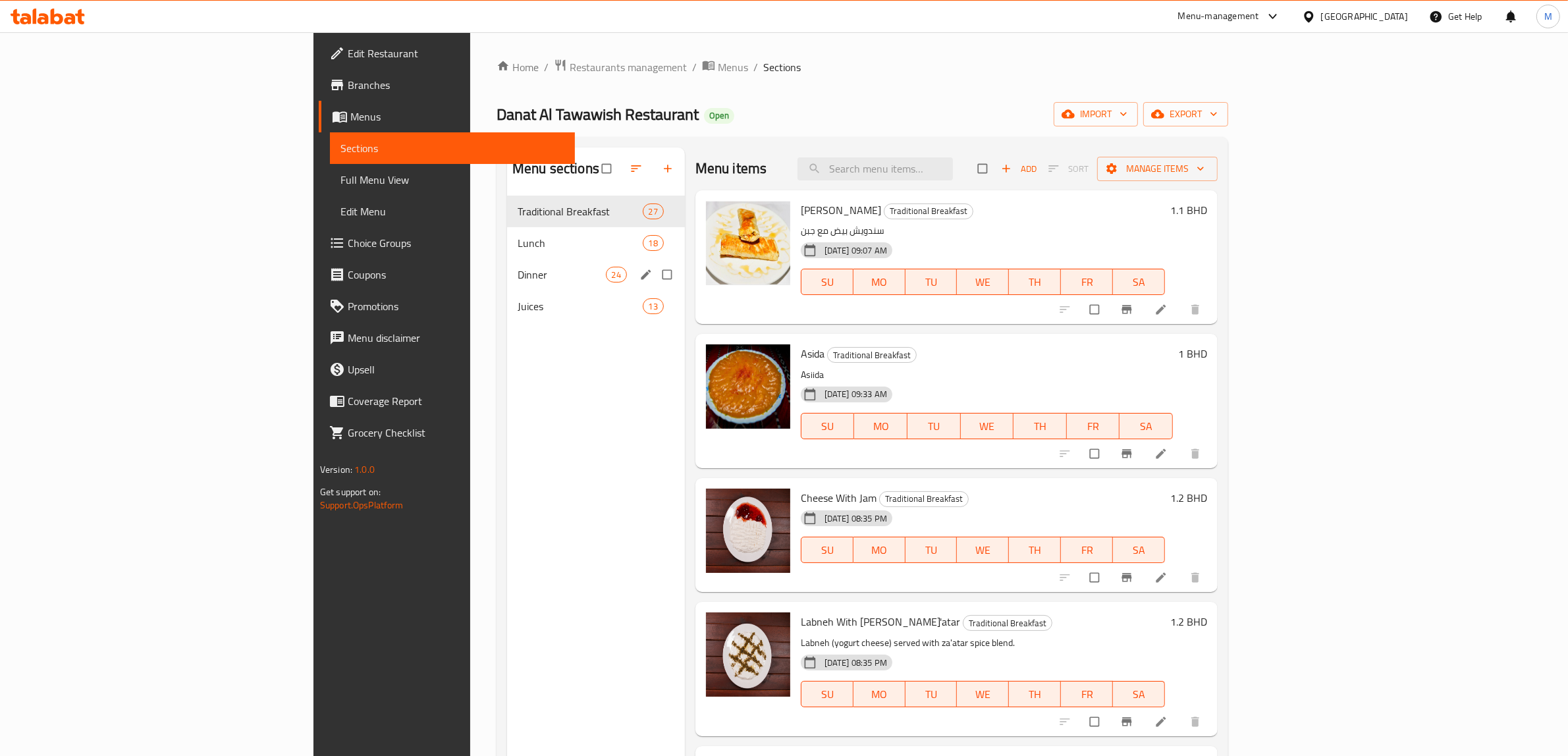
click at [517, 268] on span "Dinner" at bounding box center [561, 274] width 88 height 16
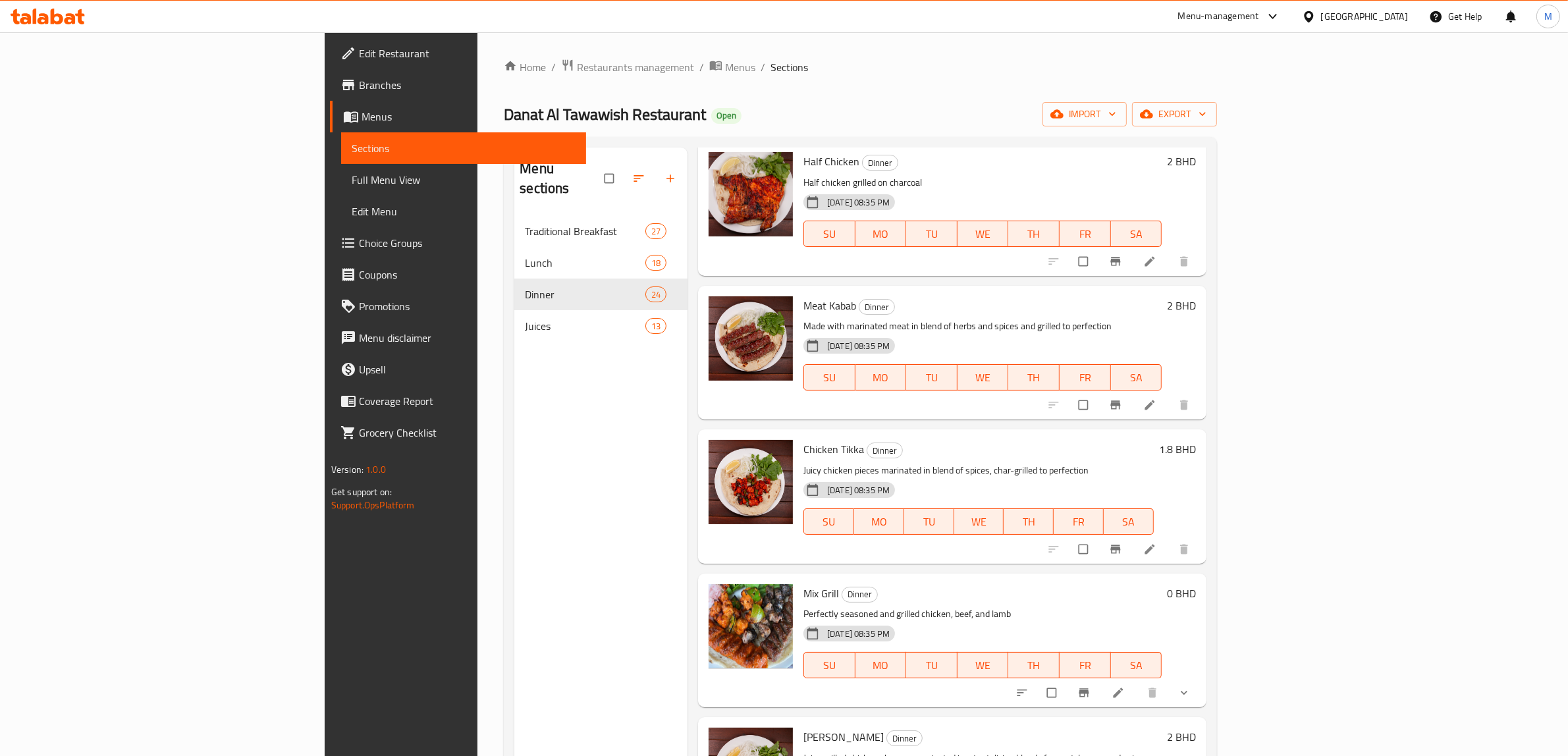
scroll to position [1234, 0]
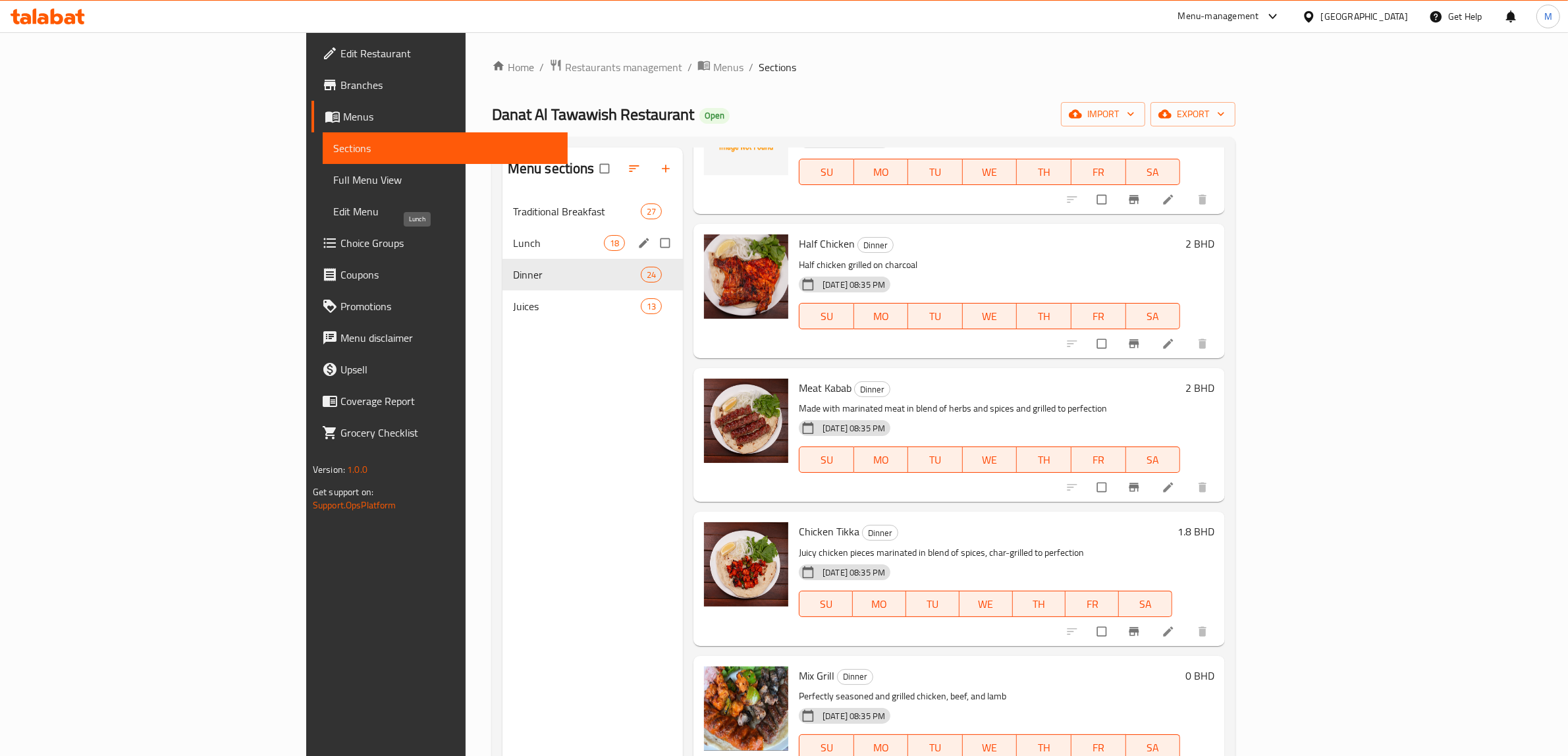
drag, startPoint x: 392, startPoint y: 247, endPoint x: 419, endPoint y: 247, distance: 27.0
click at [513, 247] on span "Lunch" at bounding box center [559, 243] width 91 height 16
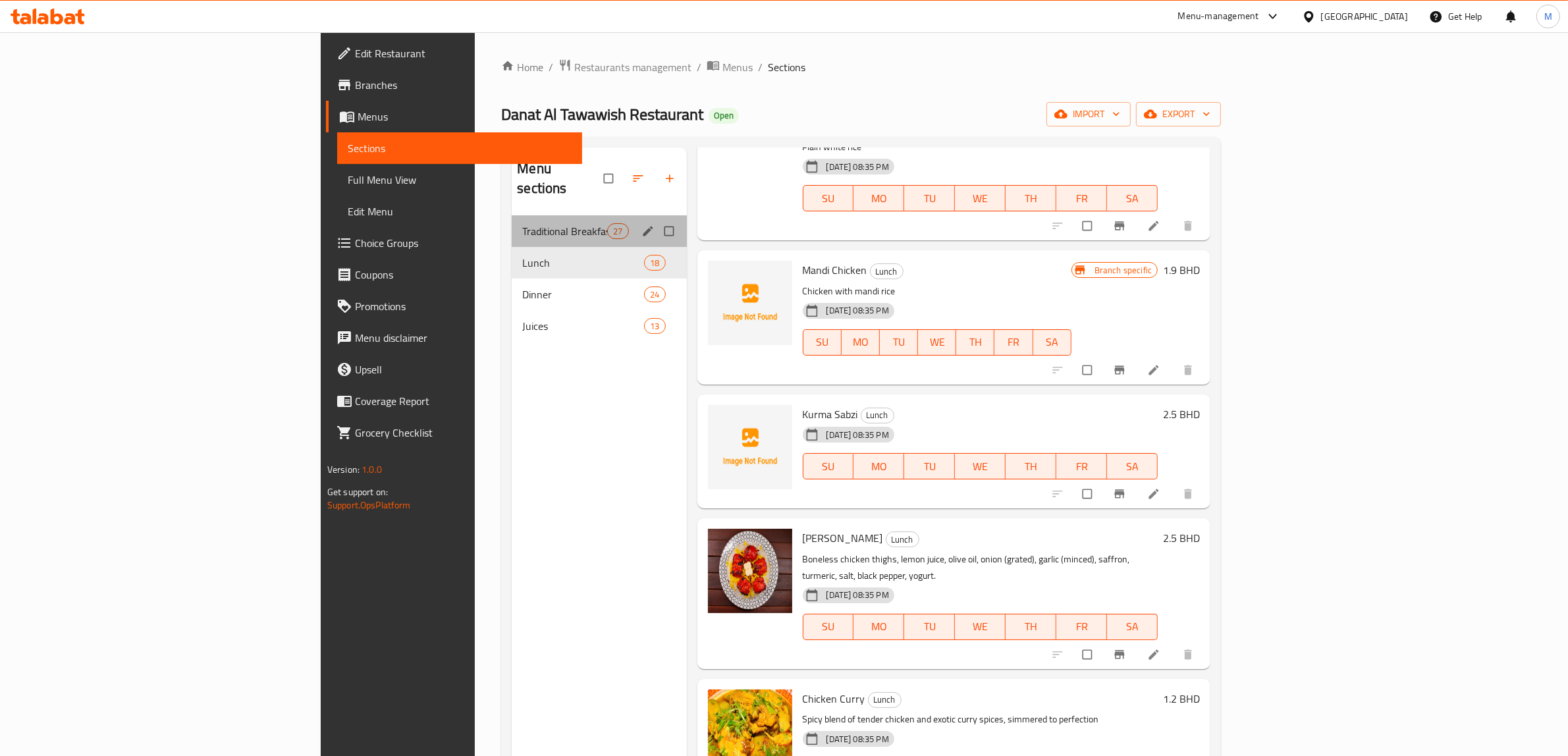
click at [511, 222] on div "Traditional Breakfast 27" at bounding box center [598, 230] width 175 height 31
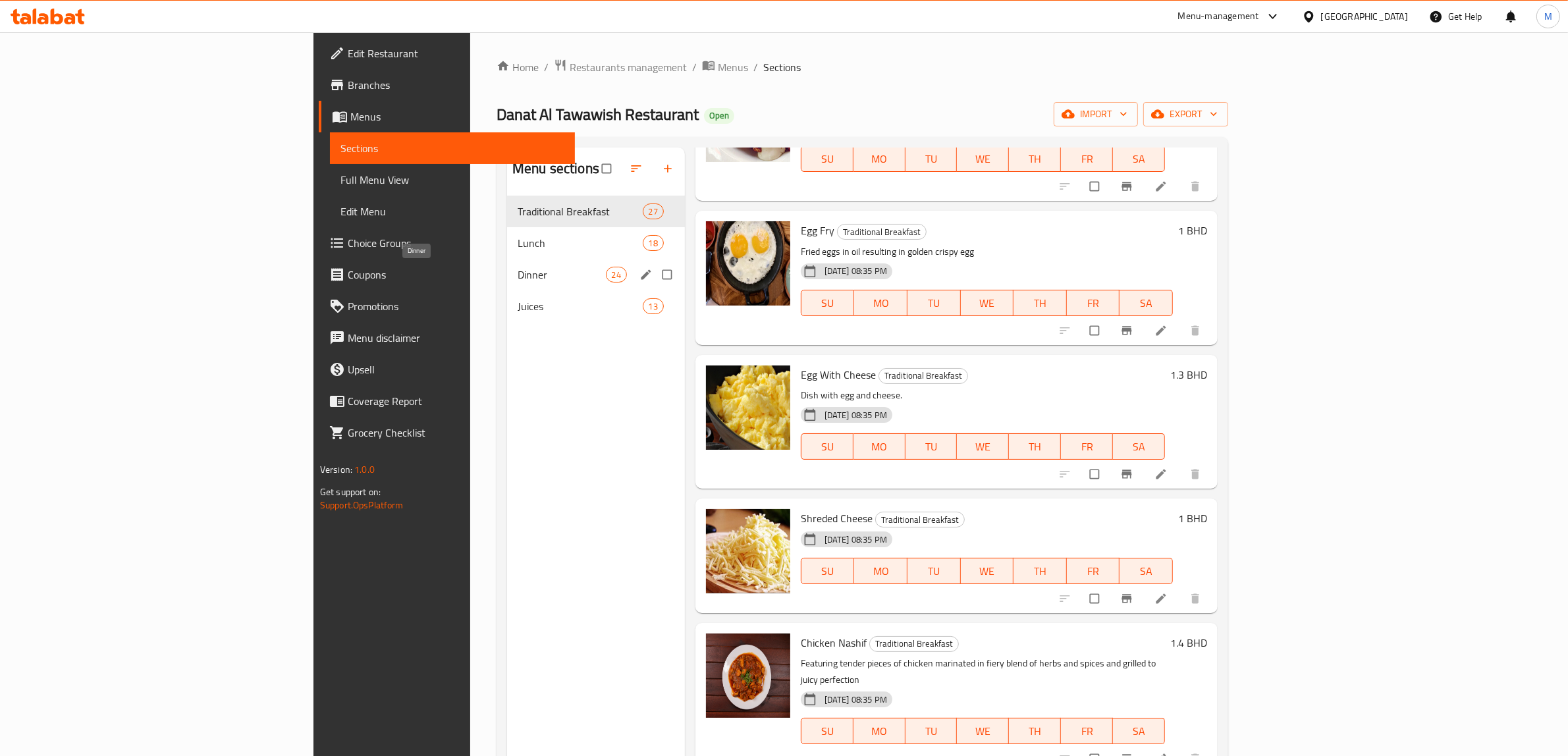
click at [517, 273] on span "Dinner" at bounding box center [561, 274] width 88 height 16
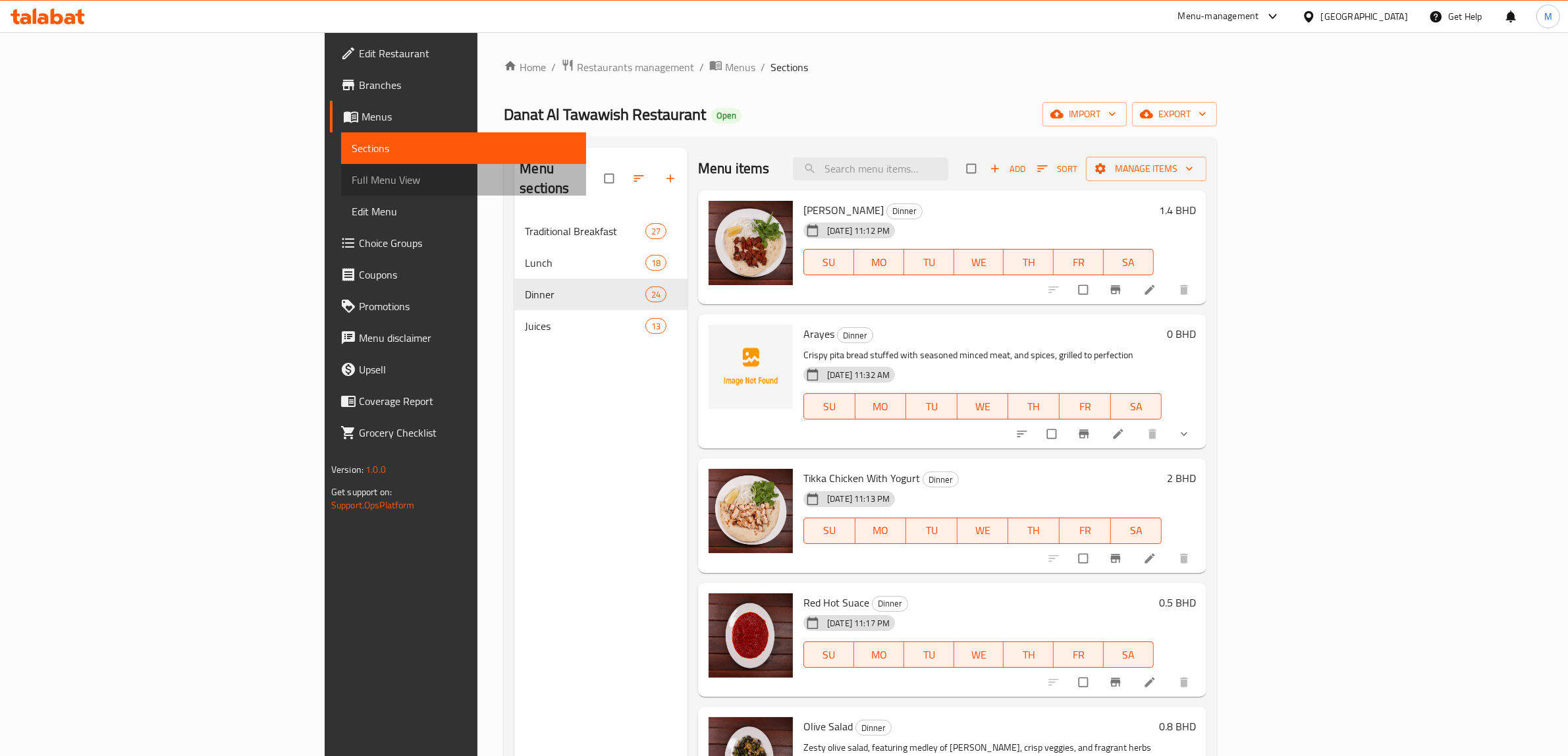
click at [352, 187] on span "Full Menu View" at bounding box center [464, 180] width 224 height 16
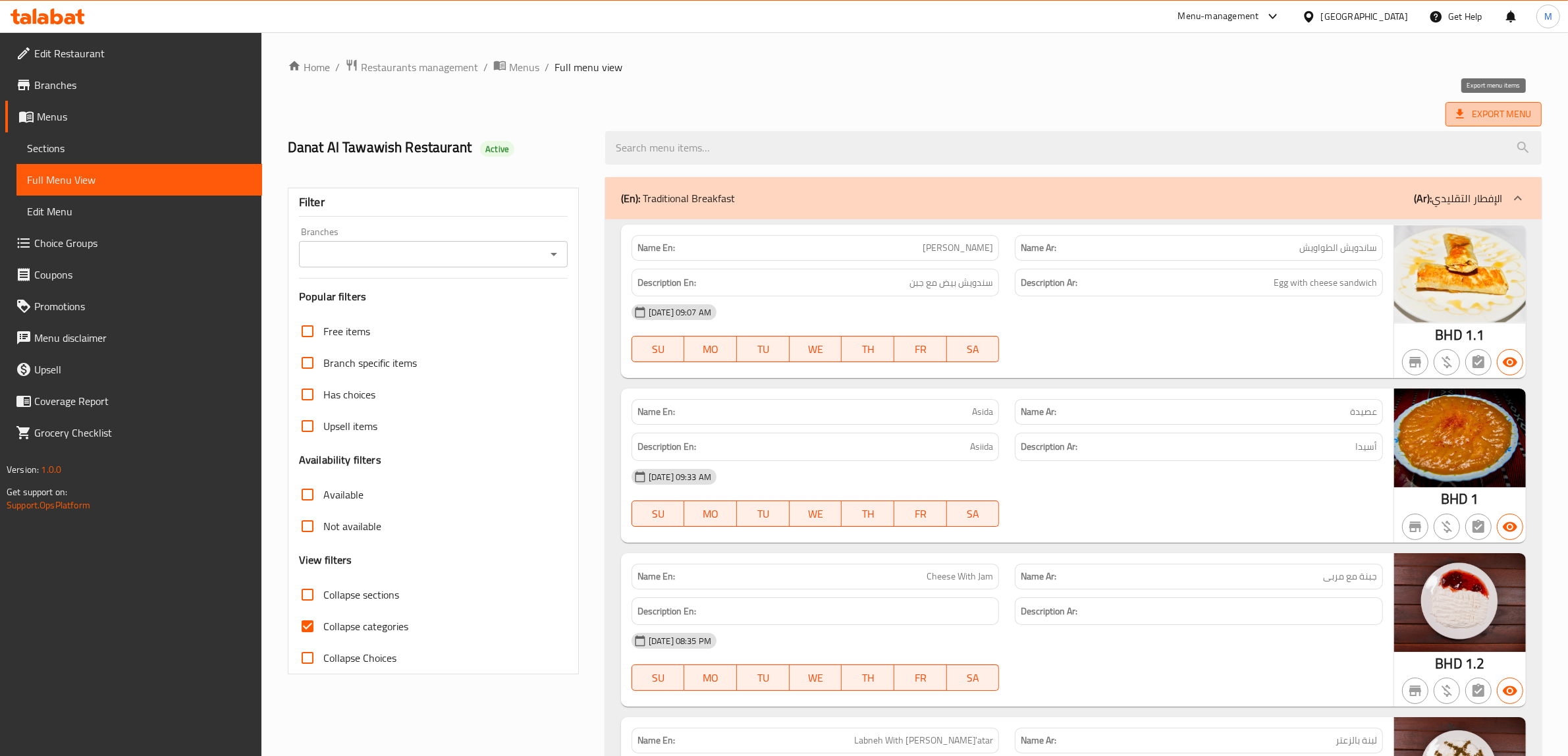
click at [1513, 116] on span "Export Menu" at bounding box center [1493, 115] width 75 height 17
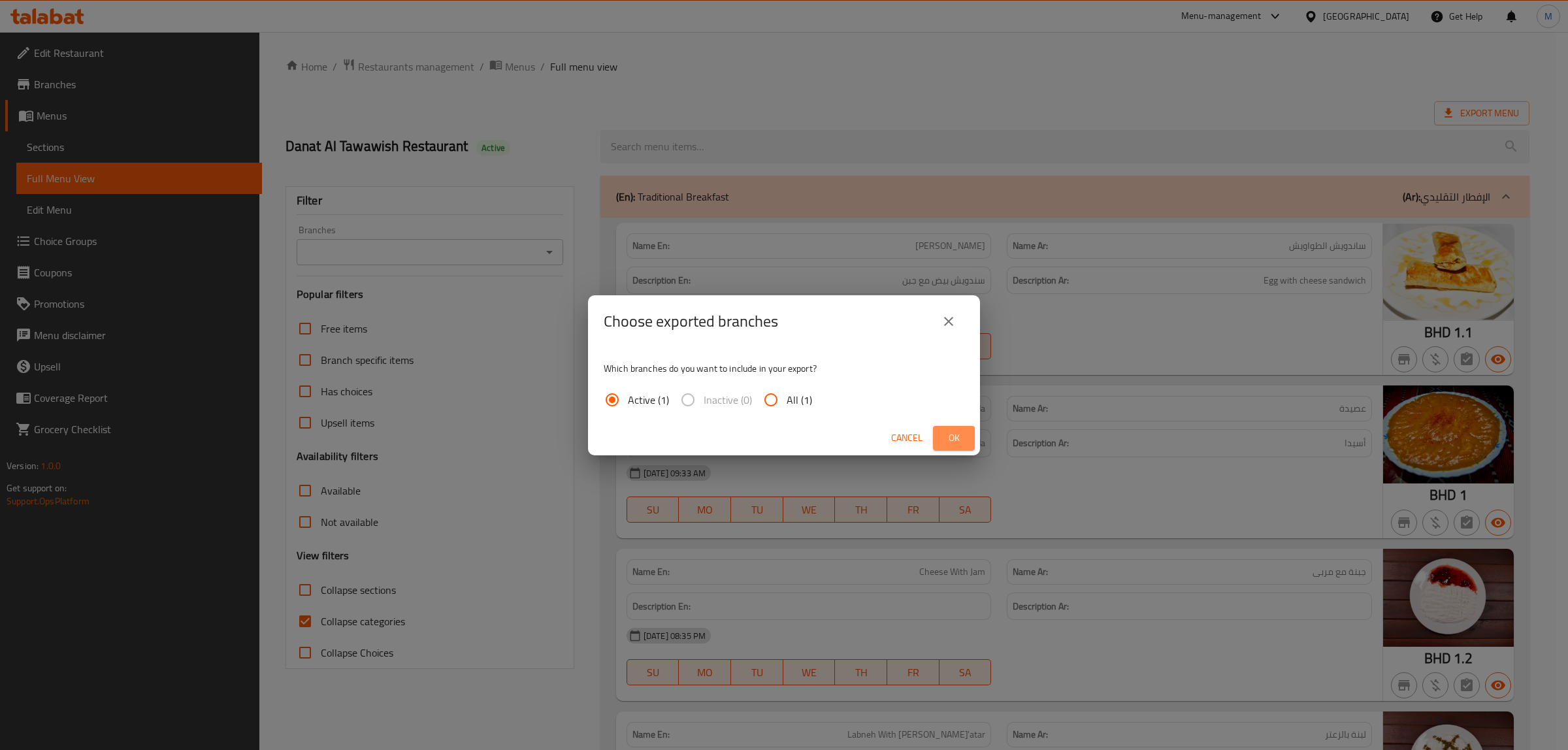
click at [936, 429] on button "Ok" at bounding box center [954, 438] width 42 height 24
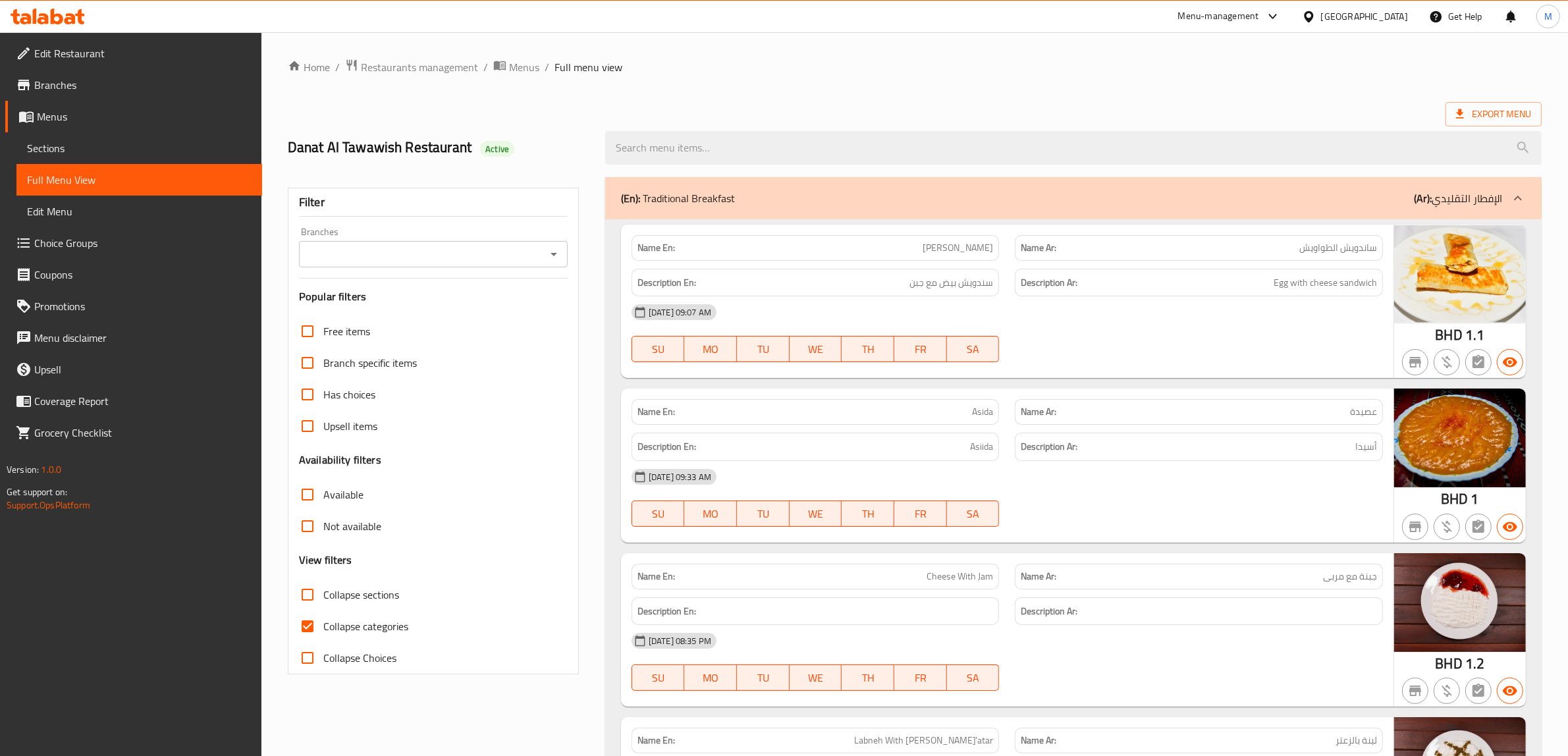
click at [883, 110] on div "Export Menu" at bounding box center [914, 114] width 1253 height 24
